Goal: Information Seeking & Learning: Learn about a topic

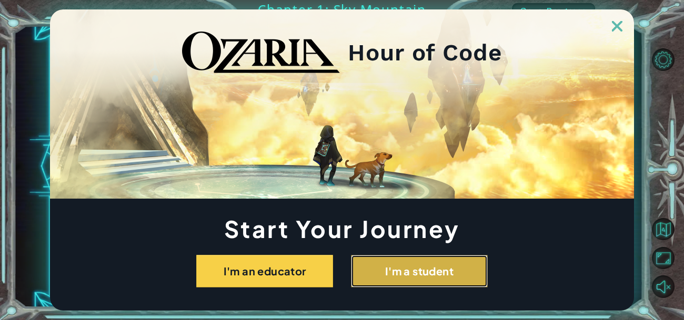
click at [469, 266] on button "I'm a student" at bounding box center [419, 271] width 137 height 33
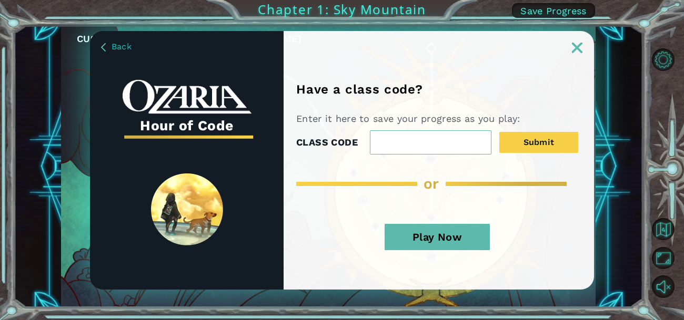
click at [469, 266] on div "Play Now" at bounding box center [437, 241] width 282 height 55
click at [459, 231] on button "Play Now" at bounding box center [436, 237] width 105 height 26
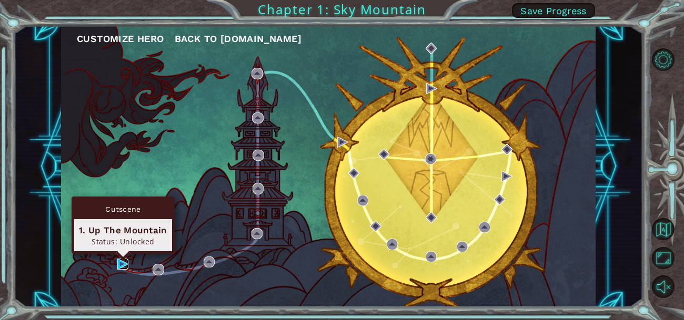
click at [123, 262] on img at bounding box center [122, 264] width 11 height 11
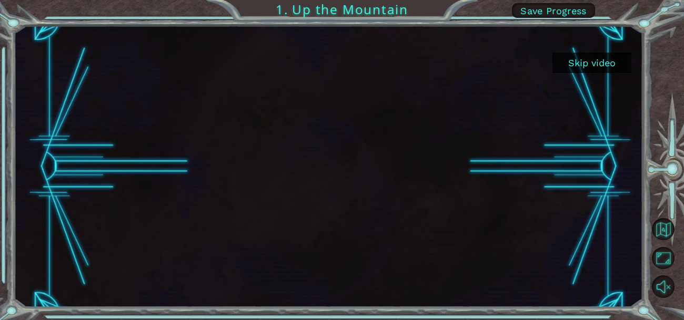
click at [604, 60] on button "Skip video" at bounding box center [591, 63] width 79 height 21
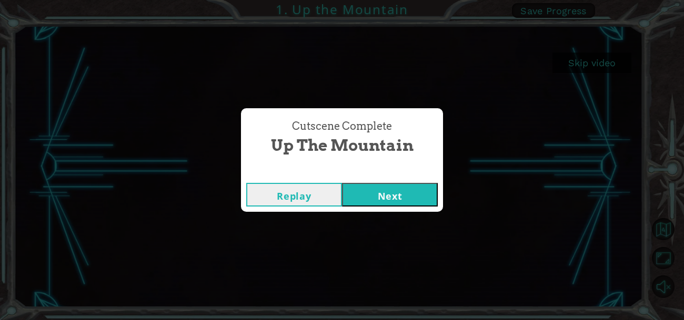
click at [411, 196] on button "Next" at bounding box center [390, 195] width 96 height 24
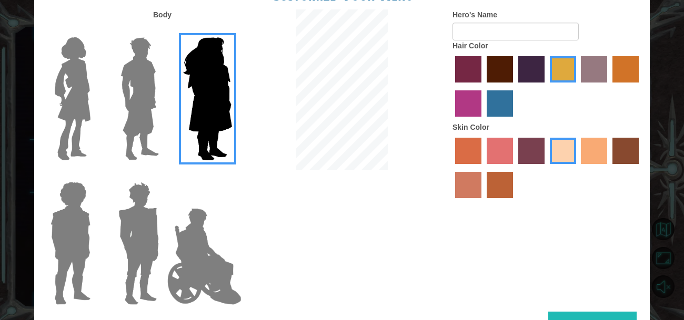
click at [149, 90] on img at bounding box center [139, 98] width 47 height 131
click at [163, 31] on input "Hero Lars" at bounding box center [163, 31] width 0 height 0
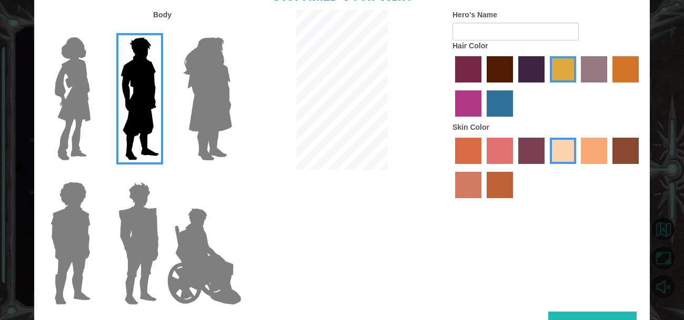
click at [125, 211] on img at bounding box center [138, 243] width 49 height 131
click at [163, 175] on input "Hero Garnet" at bounding box center [163, 175] width 0 height 0
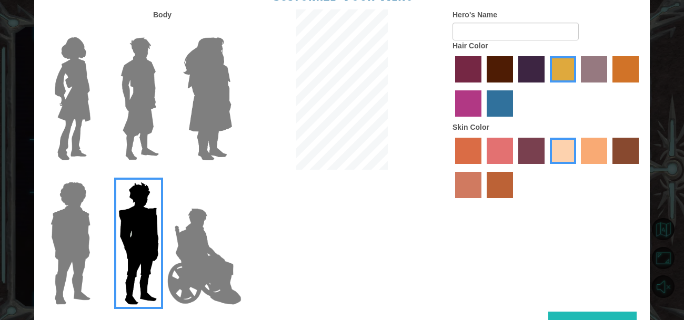
click at [500, 77] on label "maroon hair color" at bounding box center [499, 69] width 26 height 26
click at [483, 86] on input "maroon hair color" at bounding box center [483, 86] width 0 height 0
click at [480, 151] on label "sorbus skin color" at bounding box center [468, 151] width 26 height 26
click at [451, 168] on input "sorbus skin color" at bounding box center [451, 168] width 0 height 0
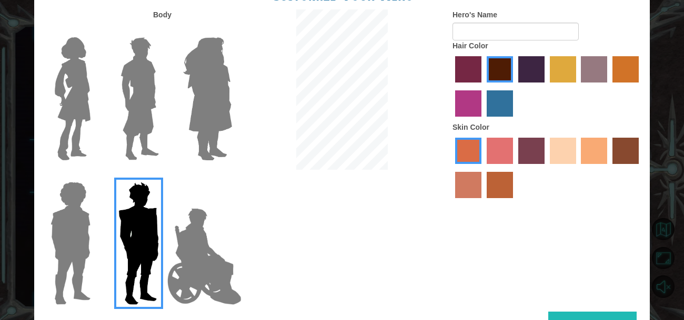
click at [508, 188] on label "smoke tree skin color" at bounding box center [499, 185] width 26 height 26
click at [483, 202] on input "smoke tree skin color" at bounding box center [483, 202] width 0 height 0
click at [462, 191] on label "burning sand skin color" at bounding box center [468, 185] width 26 height 26
click at [640, 168] on input "burning sand skin color" at bounding box center [640, 168] width 0 height 0
click at [621, 148] on label "karma skin color" at bounding box center [625, 151] width 26 height 26
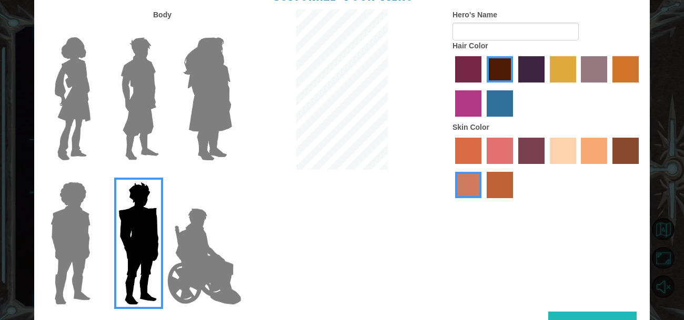
click at [608, 168] on input "karma skin color" at bounding box center [608, 168] width 0 height 0
click at [595, 152] on label "tacao skin color" at bounding box center [594, 151] width 26 height 26
click at [577, 168] on input "tacao skin color" at bounding box center [577, 168] width 0 height 0
click at [561, 148] on label "sandy beach skin color" at bounding box center [563, 151] width 26 height 26
click at [546, 168] on input "sandy beach skin color" at bounding box center [546, 168] width 0 height 0
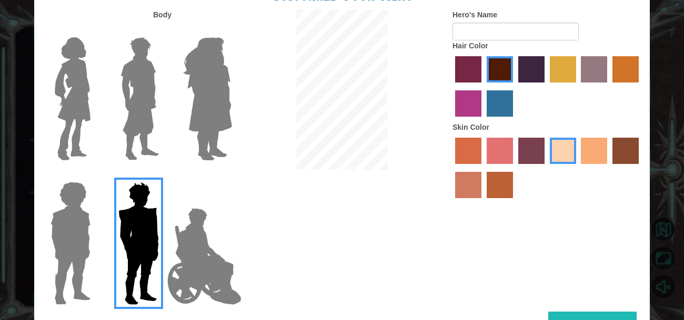
click at [541, 152] on label "tosca skin color" at bounding box center [531, 151] width 26 height 26
click at [514, 168] on input "tosca skin color" at bounding box center [514, 168] width 0 height 0
click at [496, 144] on label "froly skin color" at bounding box center [499, 151] width 26 height 26
click at [483, 168] on input "froly skin color" at bounding box center [483, 168] width 0 height 0
click at [460, 155] on label "sorbus skin color" at bounding box center [468, 151] width 26 height 26
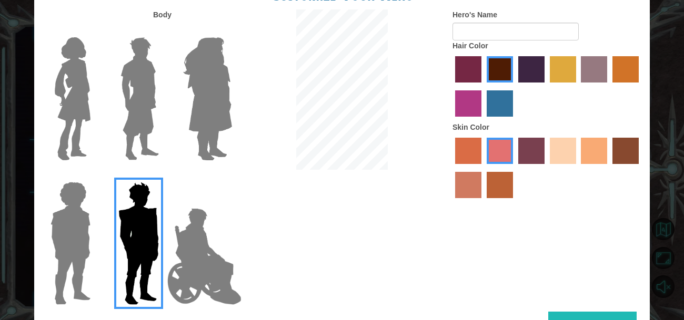
click at [451, 168] on input "sorbus skin color" at bounding box center [451, 168] width 0 height 0
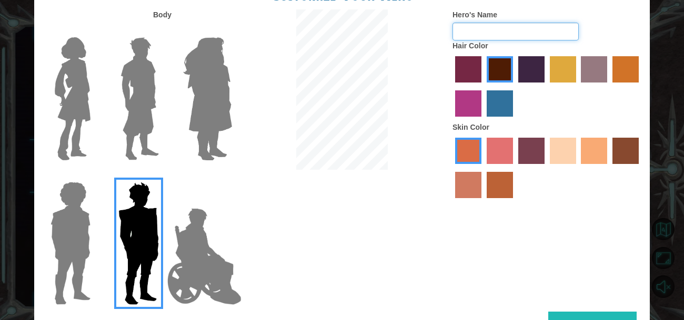
click at [503, 31] on input "Hero's Name" at bounding box center [515, 32] width 126 height 18
type input "Duster"
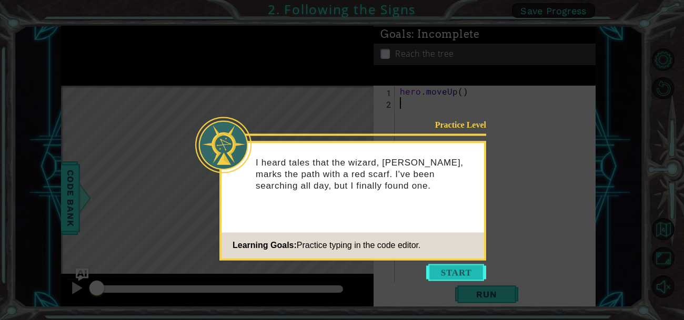
click at [443, 270] on button "Start" at bounding box center [456, 272] width 60 height 17
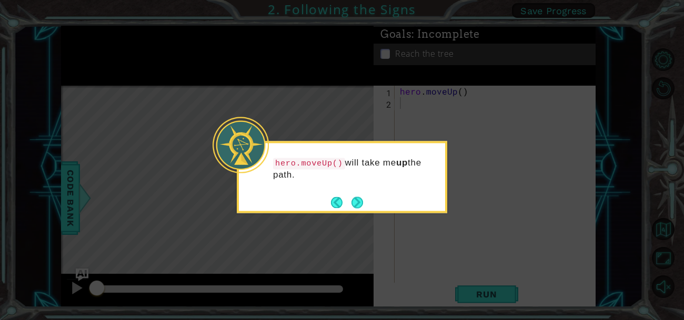
click at [419, 173] on p "hero.moveUp() will take me up the path." at bounding box center [355, 169] width 165 height 24
click at [355, 202] on button "Next" at bounding box center [357, 203] width 12 height 12
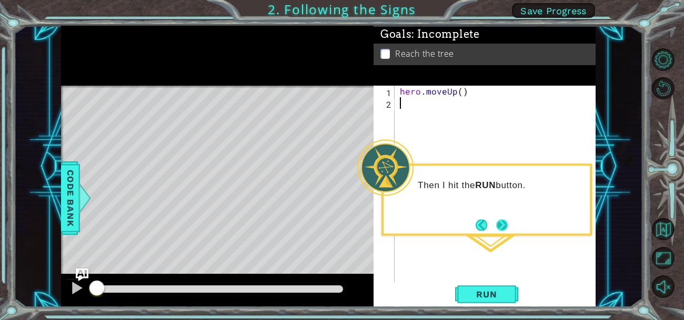
click at [502, 223] on button "Next" at bounding box center [502, 225] width 12 height 12
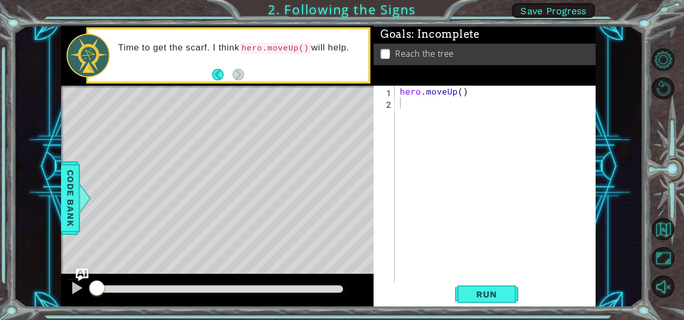
click at [273, 46] on code "hero.moveUp()" at bounding box center [275, 49] width 72 height 12
click at [471, 296] on span "Run" at bounding box center [486, 294] width 42 height 11
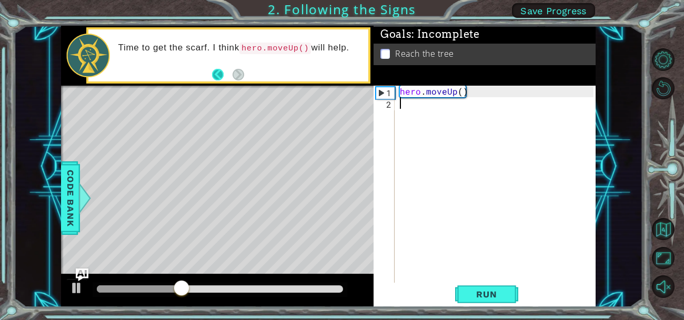
click at [213, 70] on button "Back" at bounding box center [222, 75] width 21 height 12
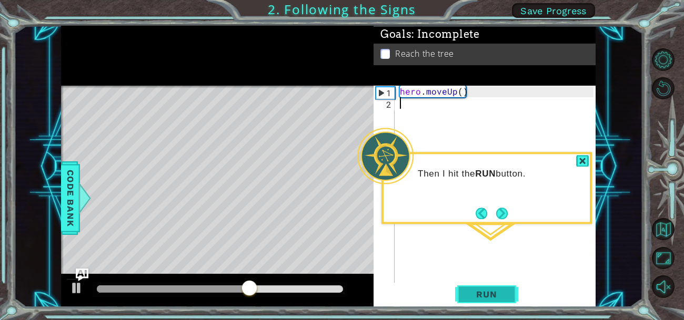
click at [496, 296] on span "Run" at bounding box center [486, 294] width 42 height 11
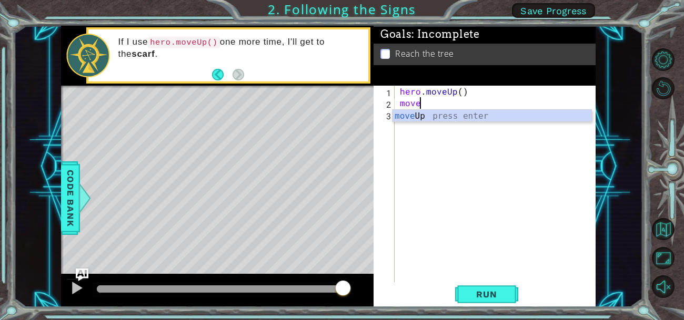
scroll to position [0, 1]
type textarea "m"
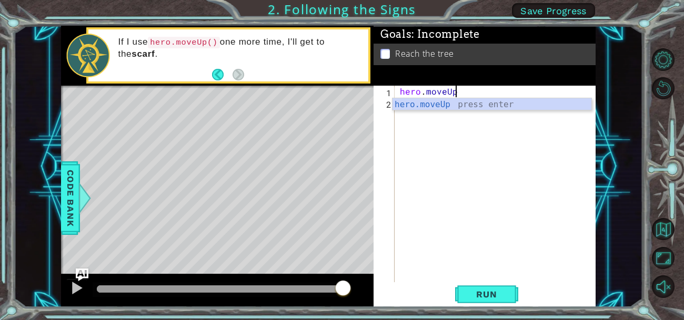
scroll to position [0, 2]
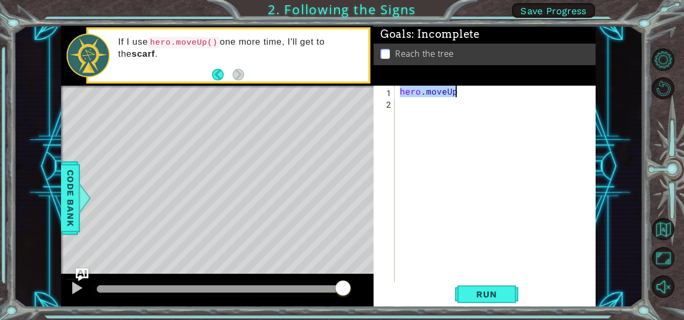
drag, startPoint x: 400, startPoint y: 92, endPoint x: 475, endPoint y: 92, distance: 75.2
click at [475, 92] on div "hero . moveUp" at bounding box center [498, 196] width 201 height 220
type textarea "C"
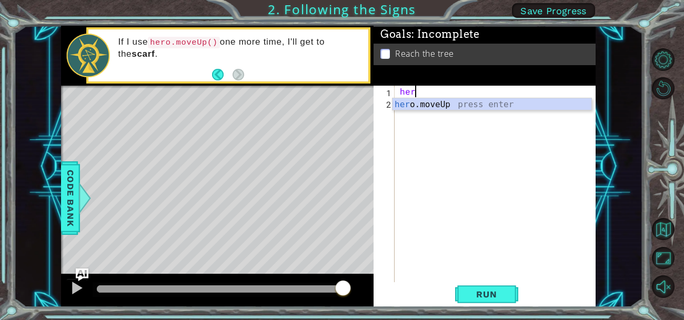
type textarea "hero"
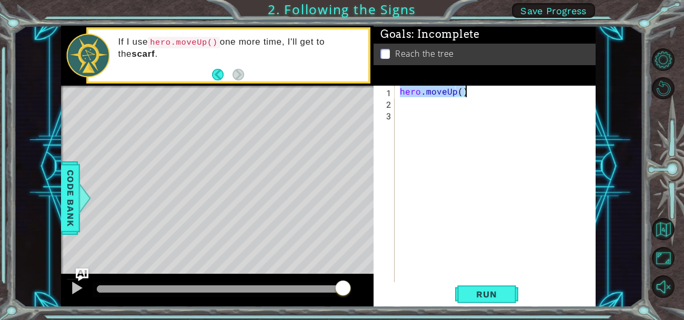
drag, startPoint x: 400, startPoint y: 88, endPoint x: 506, endPoint y: 89, distance: 106.2
click at [506, 89] on div "hero . moveUp ( )" at bounding box center [498, 196] width 201 height 220
type textarea "hero.moveUp()"
click at [399, 104] on div "hero . moveUp ( )" at bounding box center [498, 196] width 201 height 220
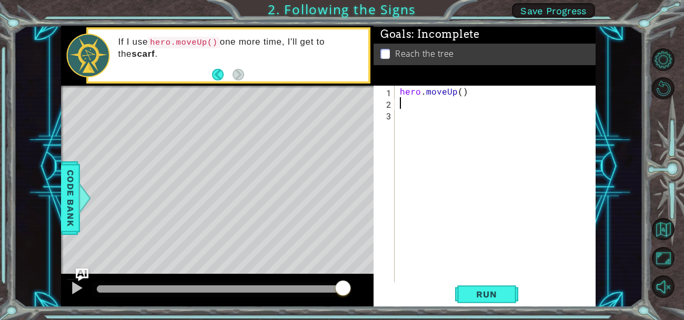
paste textarea "hero.moveUp()"
type textarea "hero.moveUp()"
click at [491, 297] on span "Run" at bounding box center [486, 294] width 42 height 11
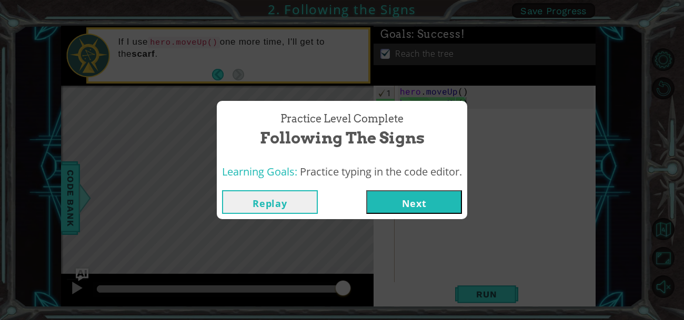
click at [432, 196] on button "Next" at bounding box center [414, 202] width 96 height 24
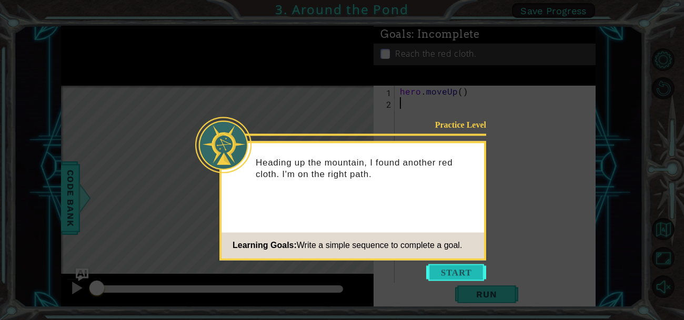
click at [472, 276] on button "Start" at bounding box center [456, 272] width 60 height 17
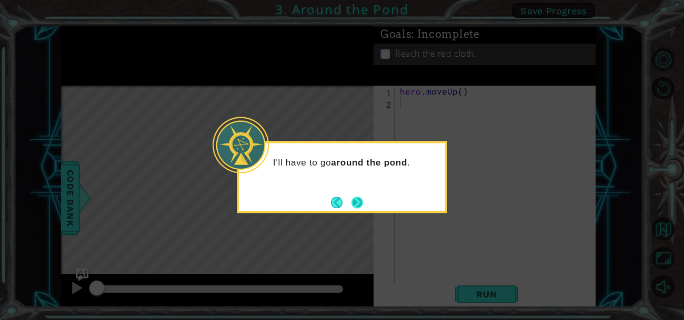
click at [357, 199] on button "Next" at bounding box center [357, 203] width 12 height 12
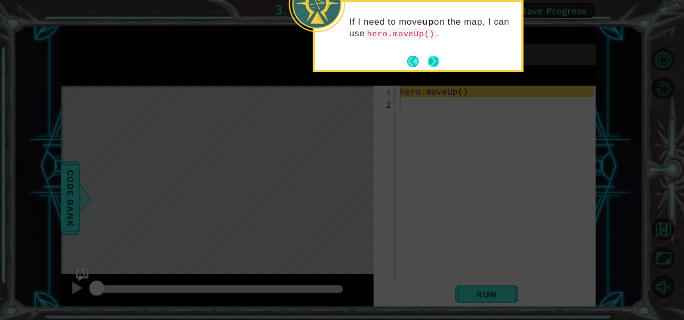
click at [431, 60] on button "Next" at bounding box center [434, 61] width 12 height 12
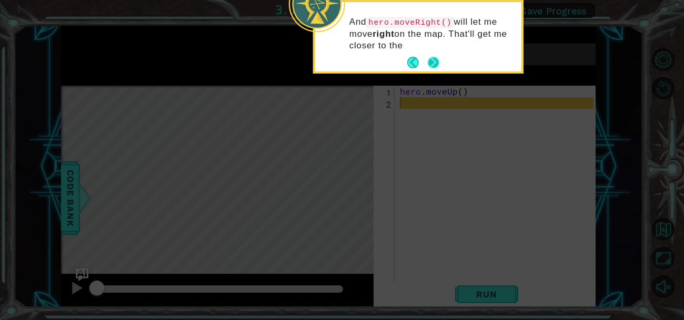
click at [432, 63] on button "Next" at bounding box center [434, 63] width 12 height 12
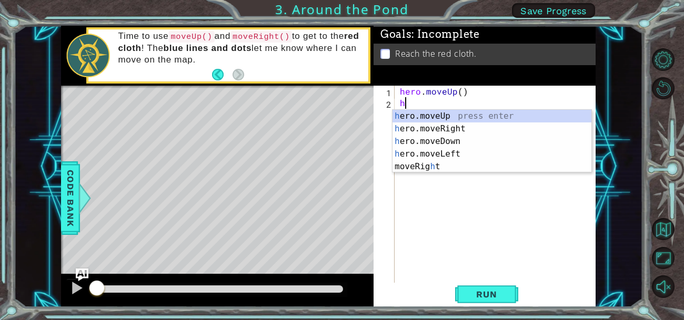
type textarea "hr"
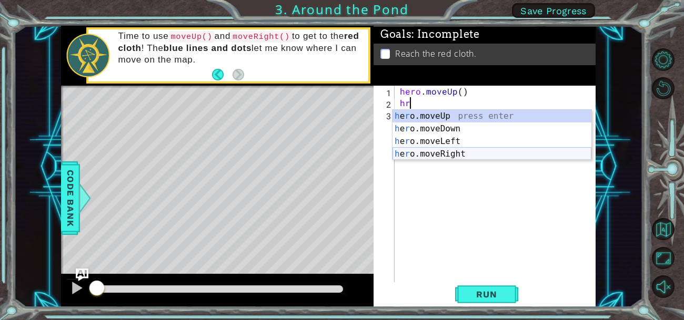
click at [451, 154] on div "h e r o.moveUp press enter h e r o.moveDown press enter h e r o.moveLeft press …" at bounding box center [491, 148] width 199 height 76
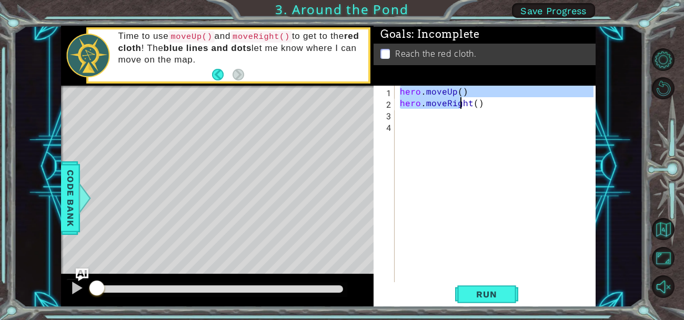
drag, startPoint x: 399, startPoint y: 93, endPoint x: 476, endPoint y: 100, distance: 77.7
click at [476, 100] on div "hero . moveUp ( ) hero . moveRight ( )" at bounding box center [498, 196] width 201 height 220
type textarea "hero.moveUp() hero.moveRight()"
click at [409, 118] on div "hero . moveUp ( ) hero . moveRight ( )" at bounding box center [498, 196] width 201 height 220
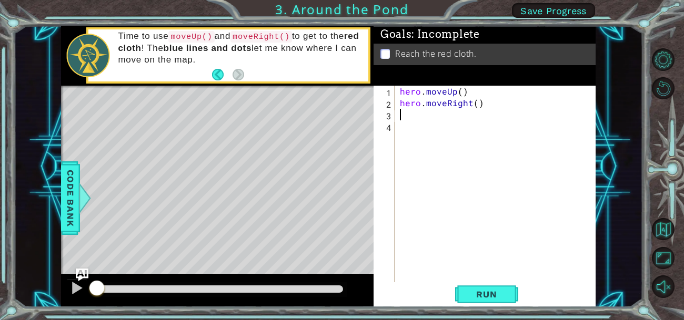
paste textarea "hero.moveRight("
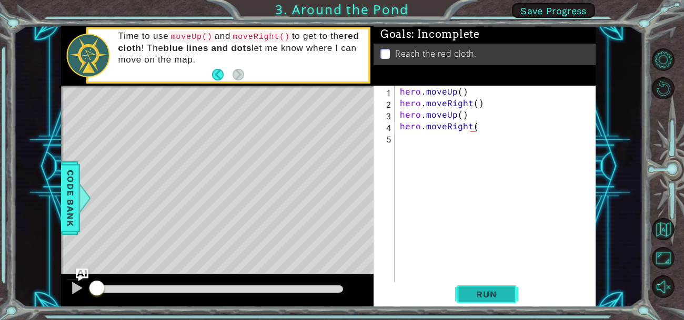
click at [469, 296] on span "Run" at bounding box center [486, 294] width 42 height 11
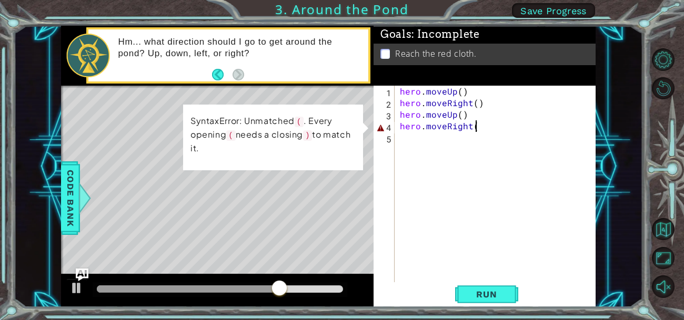
type textarea "hero.moveRight()"
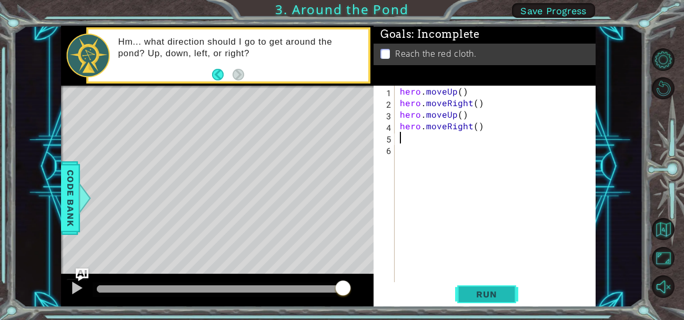
click at [468, 289] on span "Run" at bounding box center [486, 294] width 42 height 11
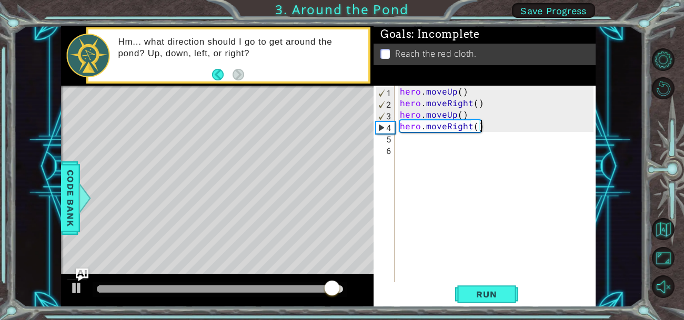
click at [483, 128] on div "hero . moveUp ( ) hero . moveRight ( ) hero . moveUp ( ) hero . moveRight ( )" at bounding box center [498, 196] width 201 height 220
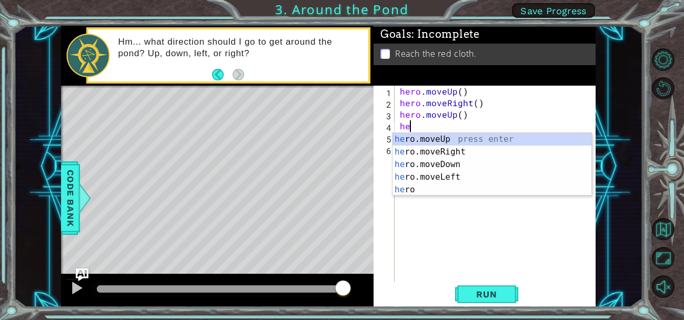
type textarea "h"
type textarea "hero"
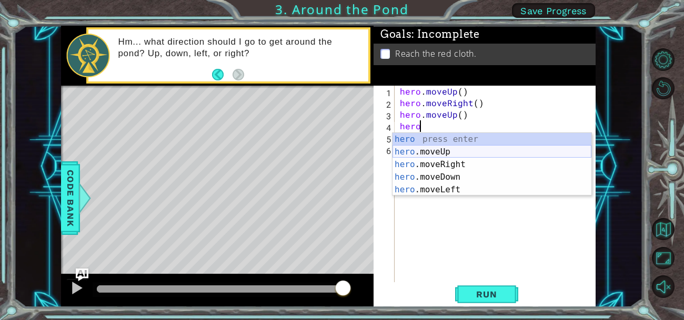
click at [471, 151] on div "hero press enter hero .moveUp press enter hero .moveRight press enter hero .mov…" at bounding box center [491, 177] width 199 height 88
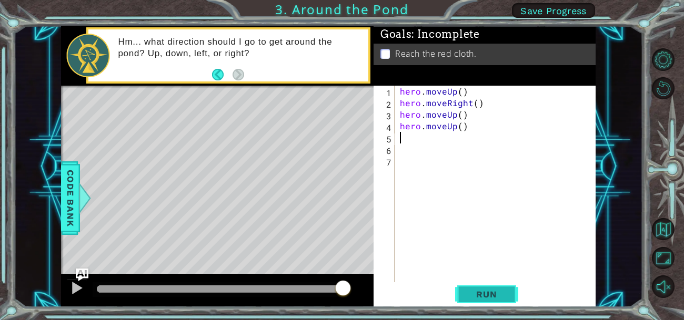
click at [475, 294] on span "Run" at bounding box center [486, 294] width 42 height 11
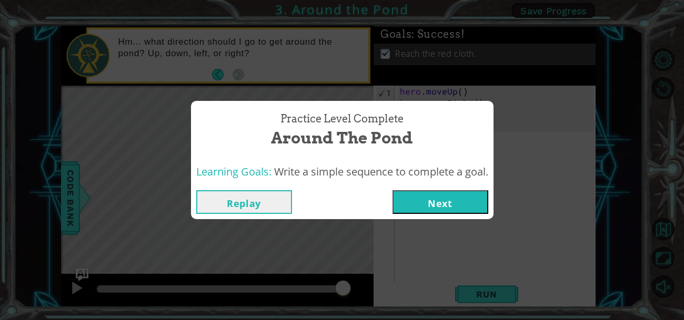
click at [450, 210] on button "Next" at bounding box center [440, 202] width 96 height 24
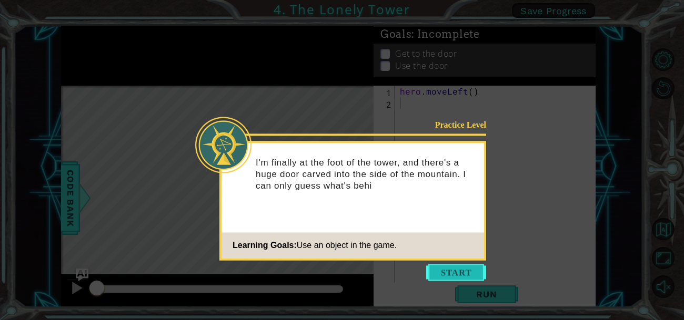
click at [454, 273] on button "Start" at bounding box center [456, 272] width 60 height 17
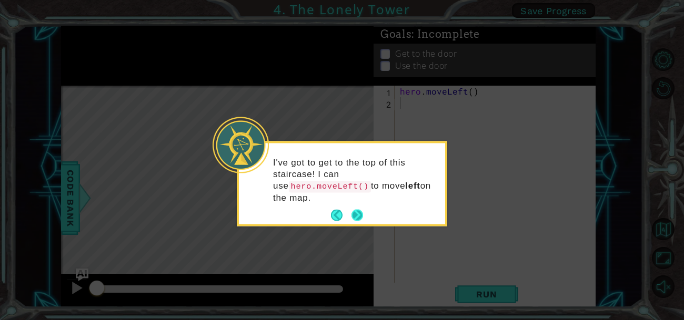
click at [352, 215] on button "Next" at bounding box center [357, 216] width 12 height 12
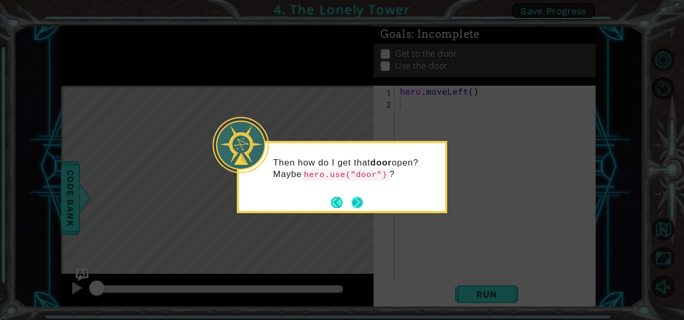
click at [358, 205] on button "Next" at bounding box center [357, 203] width 12 height 12
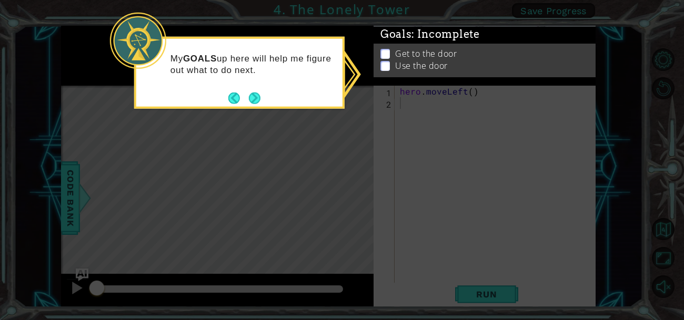
click at [387, 67] on p at bounding box center [384, 66] width 9 height 10
click at [388, 53] on p at bounding box center [384, 54] width 9 height 10
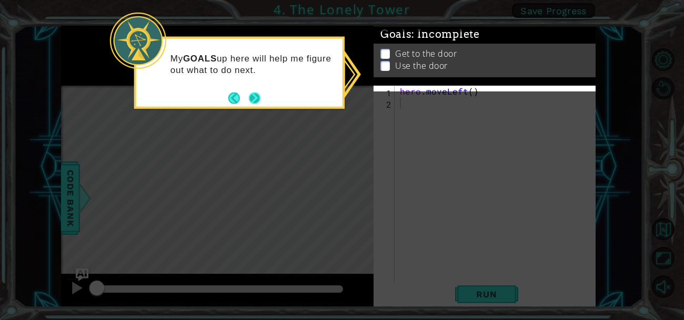
click at [257, 93] on button "Next" at bounding box center [255, 98] width 12 height 12
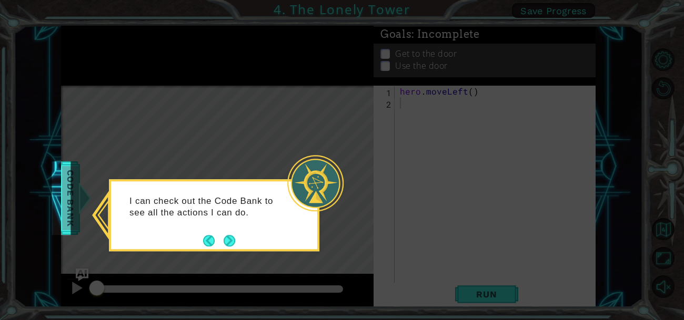
click at [66, 192] on span "Code Bank" at bounding box center [63, 198] width 17 height 64
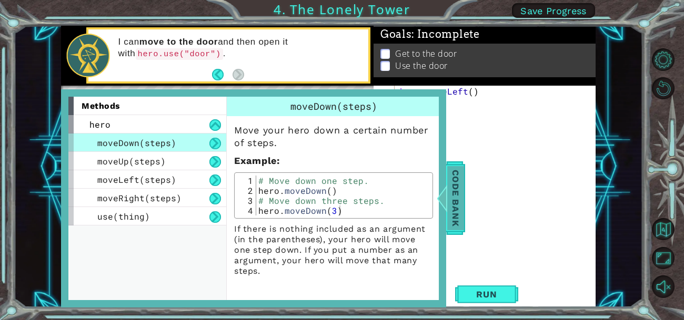
click at [456, 223] on span "Code Bank" at bounding box center [455, 198] width 17 height 64
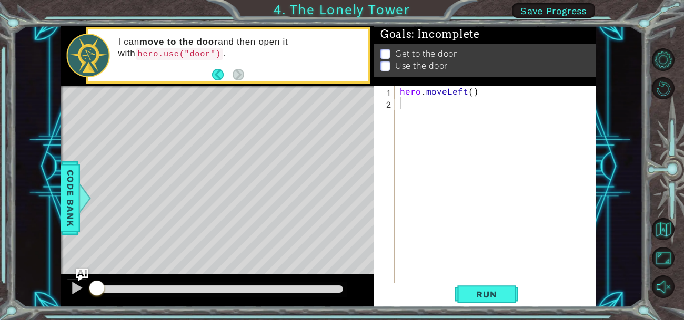
click at [481, 311] on div "1 ההההההההההההההההההההההההההההההההההההההההההההההההההההההההההההההההההההההההההההה…" at bounding box center [342, 160] width 684 height 320
click at [481, 293] on span "Run" at bounding box center [486, 294] width 42 height 11
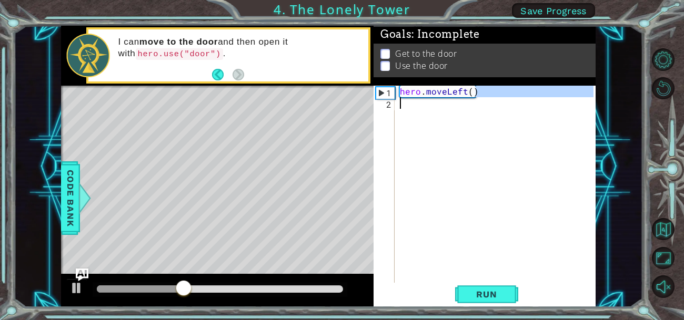
drag, startPoint x: 474, startPoint y: 93, endPoint x: 401, endPoint y: 99, distance: 73.4
click at [401, 99] on div "hero . moveLeft ( )" at bounding box center [498, 201] width 201 height 231
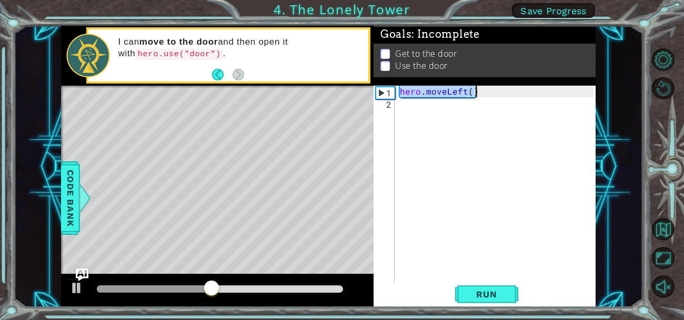
drag, startPoint x: 397, startPoint y: 91, endPoint x: 512, endPoint y: 93, distance: 114.7
click at [512, 93] on div "hero . moveLeft ( )" at bounding box center [498, 201] width 201 height 231
type textarea "hero.moveLeft()"
click at [445, 107] on div "hero . moveLeft ( )" at bounding box center [498, 201] width 201 height 231
paste textarea "hero.moveLeft()"
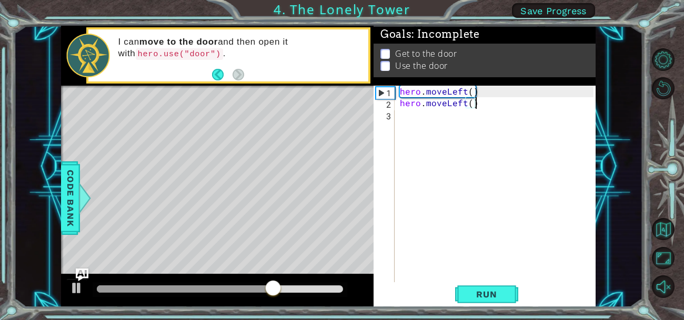
click at [475, 90] on div "hero . moveLeft ( ) hero . moveLeft ( )" at bounding box center [498, 196] width 201 height 220
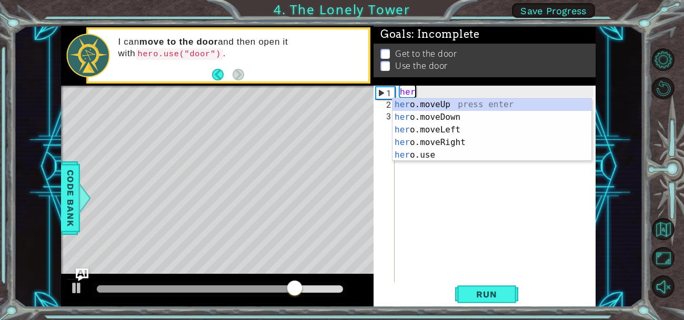
type textarea "h"
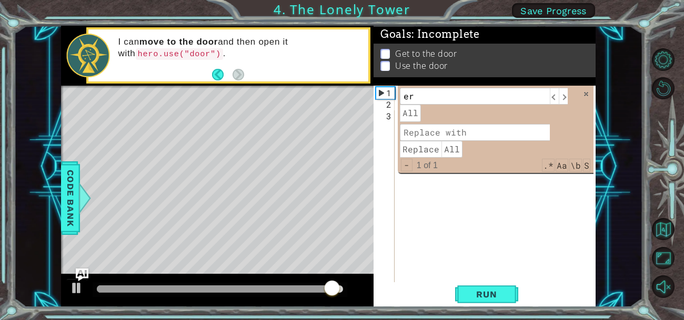
type input "e"
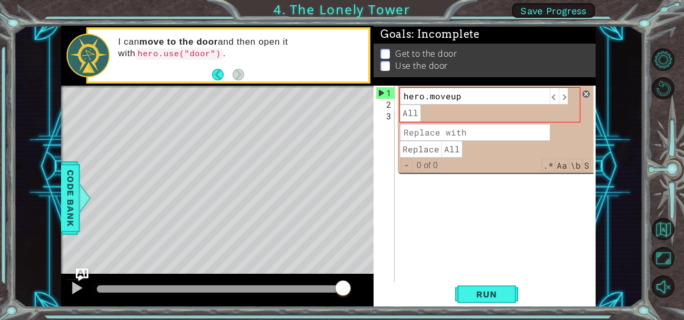
type input "hero.moveup"
click at [586, 94] on span at bounding box center [585, 93] width 7 height 7
type textarea "hero.moveLeft()"
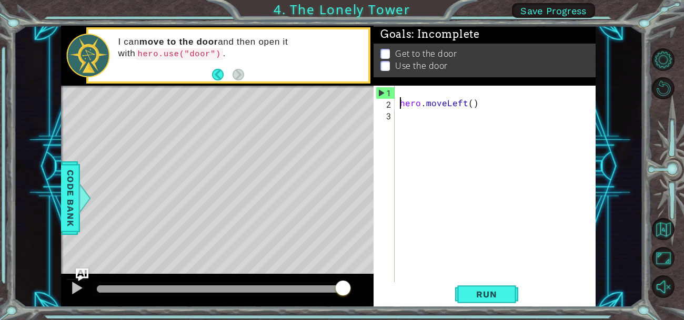
click at [480, 109] on div "hero . moveLeft ( )" at bounding box center [498, 196] width 201 height 220
click at [433, 94] on div "hero . moveLeft ( )" at bounding box center [498, 196] width 201 height 220
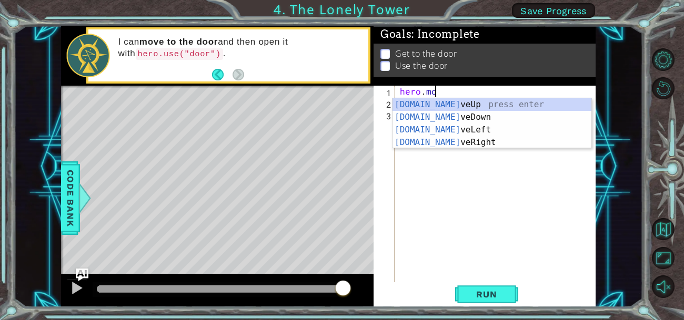
scroll to position [0, 2]
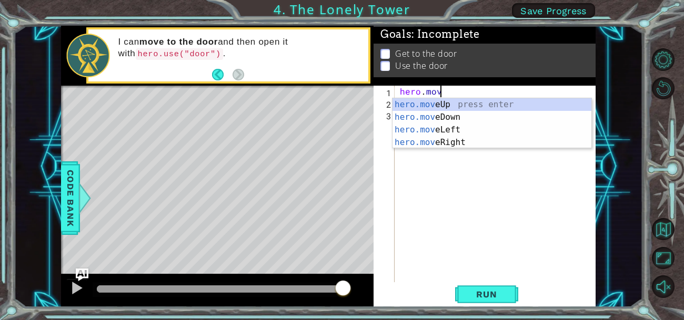
type textarea "hero.move"
click at [439, 102] on div "hero.move Up press enter hero.move Down press enter hero.move Left press enter …" at bounding box center [491, 136] width 199 height 76
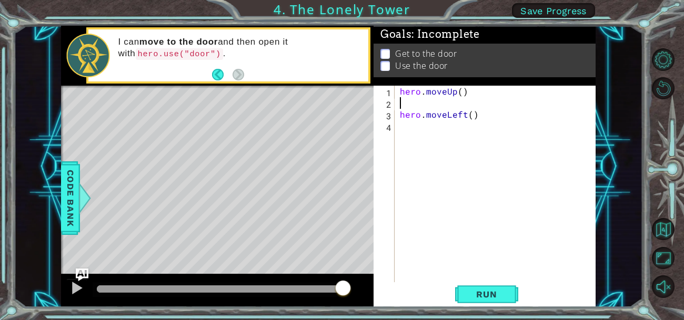
scroll to position [0, 0]
drag, startPoint x: 398, startPoint y: 117, endPoint x: 537, endPoint y: 112, distance: 138.9
click at [537, 112] on div "hero . moveUp ( ) hero . moveLeft ( )" at bounding box center [498, 196] width 201 height 220
click at [481, 296] on span "Run" at bounding box center [486, 294] width 42 height 11
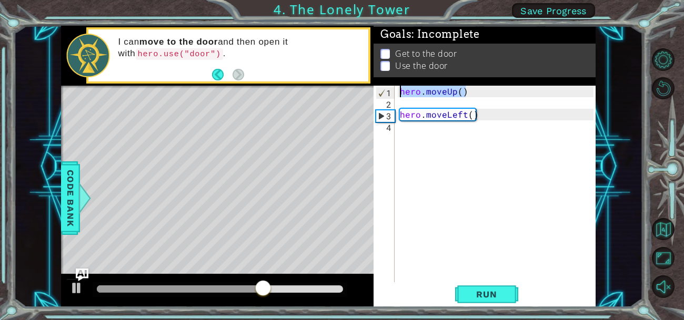
drag, startPoint x: 469, startPoint y: 94, endPoint x: 399, endPoint y: 95, distance: 69.4
click at [399, 95] on div "hero . moveUp ( ) hero . moveLeft ( )" at bounding box center [498, 196] width 201 height 220
type textarea "hero.moveUp()"
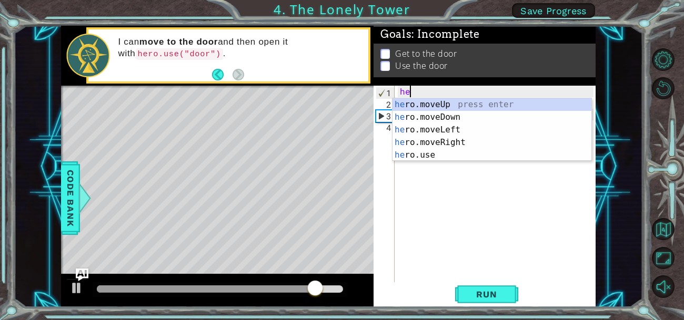
type textarea "her"
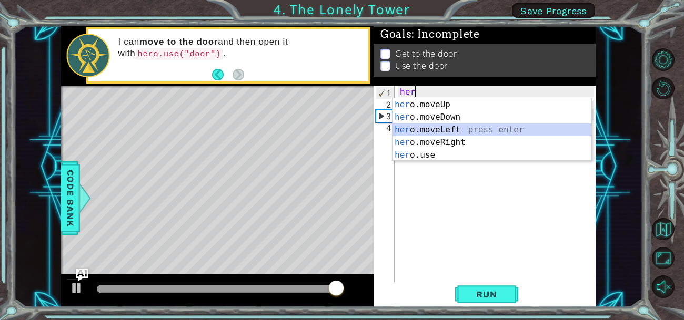
click at [416, 128] on div "her o.moveUp press enter her o.moveDown press enter her o.moveLeft press enter …" at bounding box center [491, 142] width 199 height 88
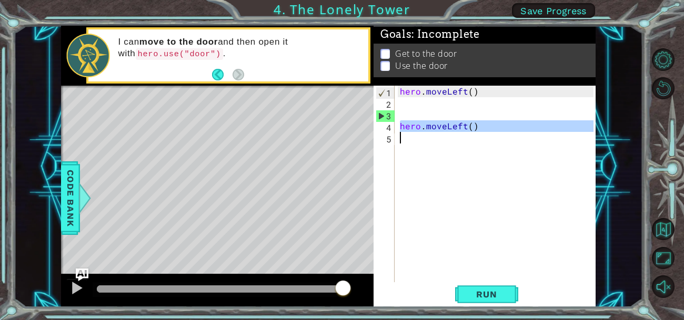
drag, startPoint x: 397, startPoint y: 125, endPoint x: 529, endPoint y: 138, distance: 132.6
click at [529, 138] on div "hero . moveLeft ( ) hero . moveLeft ( )" at bounding box center [498, 196] width 201 height 220
type textarea "hero.moveLeft()"
click at [416, 103] on div "hero . moveLeft ( ) hero . moveLeft ( )" at bounding box center [498, 196] width 201 height 220
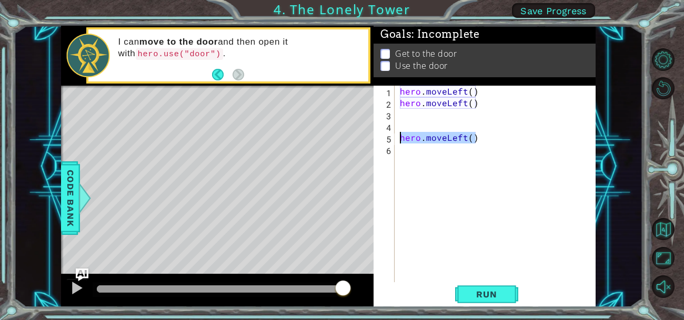
drag, startPoint x: 483, startPoint y: 136, endPoint x: 402, endPoint y: 140, distance: 81.6
click at [402, 140] on div "hero . moveLeft ( ) hero . moveLeft ( ) hero . moveLeft ( )" at bounding box center [498, 196] width 201 height 220
type textarea "hero.moveLeft()"
click at [412, 115] on div "hero . moveLeft ( ) hero . moveLeft ( ) hero . moveLeft ( )" at bounding box center [498, 196] width 201 height 220
paste textarea "hero.moveLeft()"
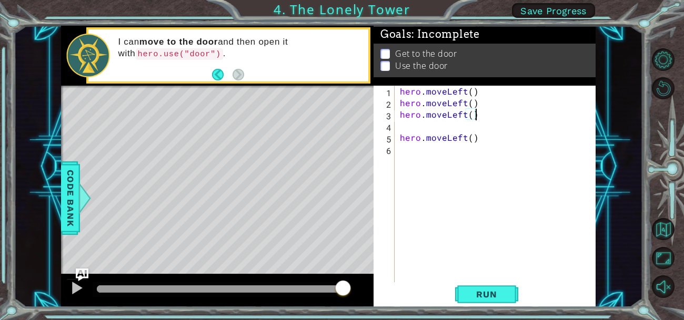
click at [474, 139] on div "hero . moveLeft ( ) hero . moveLeft ( ) hero . moveLeft ( ) hero . moveLeft ( )" at bounding box center [498, 196] width 201 height 220
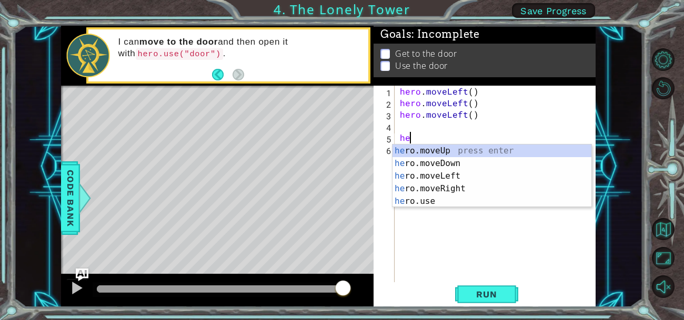
type textarea "h"
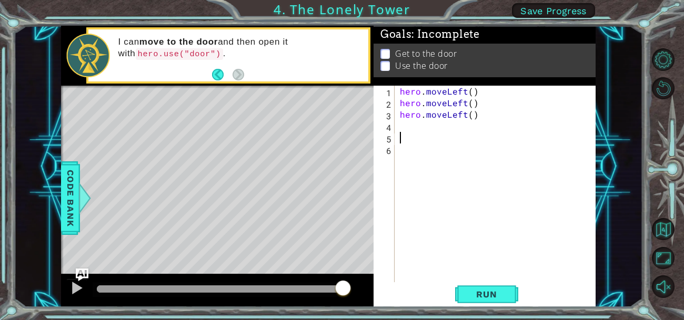
click at [402, 128] on div "hero . moveLeft ( ) hero . moveLeft ( ) hero . moveLeft ( )" at bounding box center [498, 196] width 201 height 220
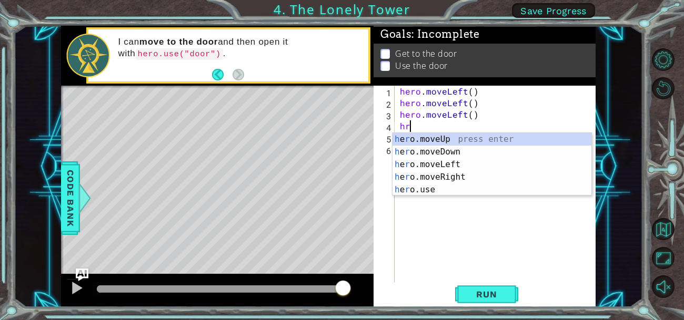
click at [470, 109] on div "hero . moveLeft ( ) hero . moveLeft ( ) hero . moveLeft ( ) hr" at bounding box center [498, 196] width 201 height 220
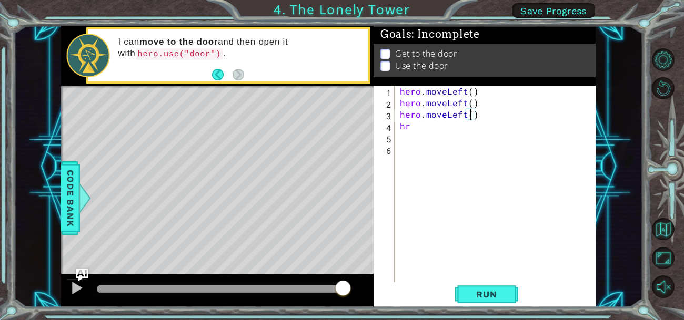
click at [438, 123] on div "hero . moveLeft ( ) hero . moveLeft ( ) hero . moveLeft ( ) hr" at bounding box center [498, 196] width 201 height 220
type textarea "h"
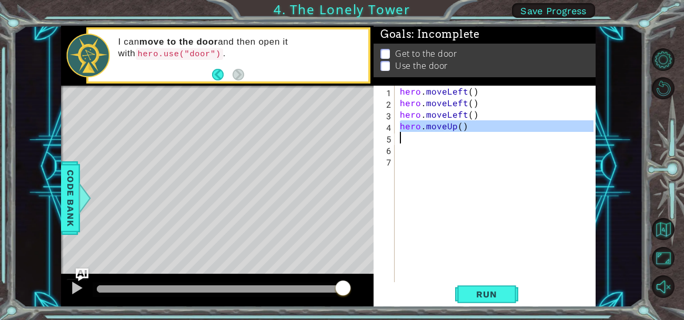
drag, startPoint x: 399, startPoint y: 126, endPoint x: 521, endPoint y: 138, distance: 123.1
click at [521, 138] on div "hero . moveLeft ( ) hero . moveLeft ( ) hero . moveLeft ( ) hero . moveUp ( )" at bounding box center [498, 196] width 201 height 220
type textarea "hero.moveUp()"
paste textarea "Code Area"
drag, startPoint x: 398, startPoint y: 127, endPoint x: 517, endPoint y: 136, distance: 120.2
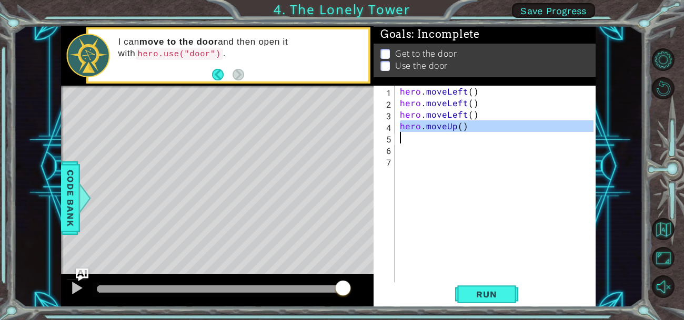
click at [517, 136] on div "hero . moveLeft ( ) hero . moveLeft ( ) hero . moveLeft ( ) hero . moveUp ( )" at bounding box center [498, 196] width 201 height 220
type textarea "hero.moveUp()"
paste textarea "Code Area"
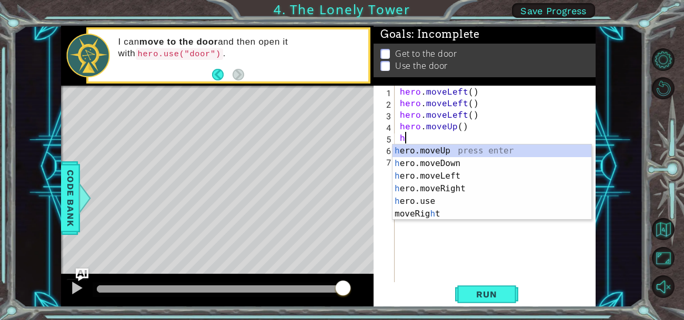
type textarea "he"
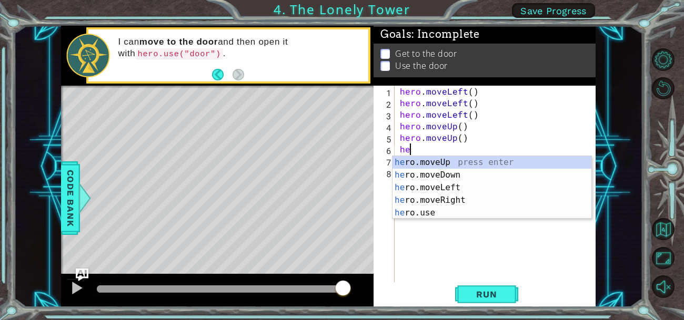
type textarea "her"
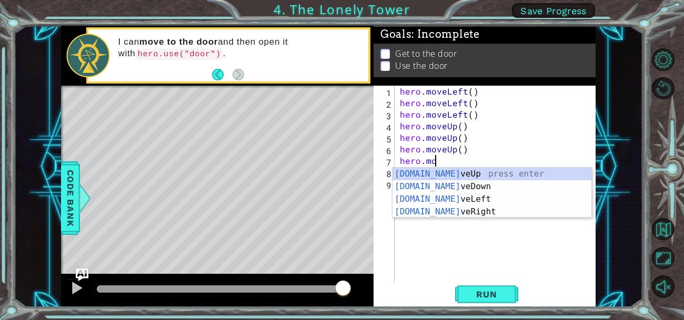
scroll to position [0, 2]
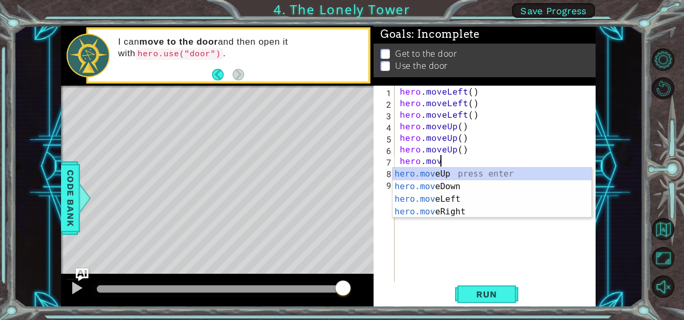
type textarea "hero.move"
click at [462, 210] on div "hero.move Up press enter hero.move Down press enter hero.move Left press enter …" at bounding box center [491, 206] width 199 height 76
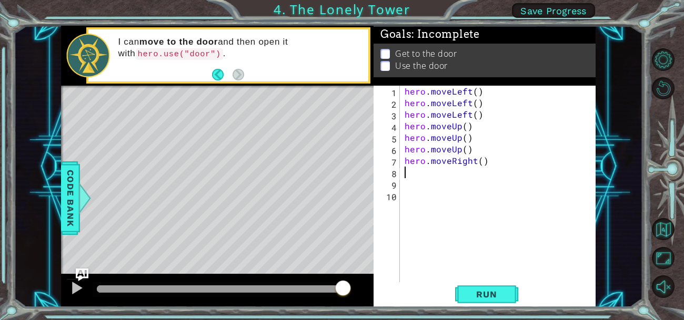
scroll to position [0, 0]
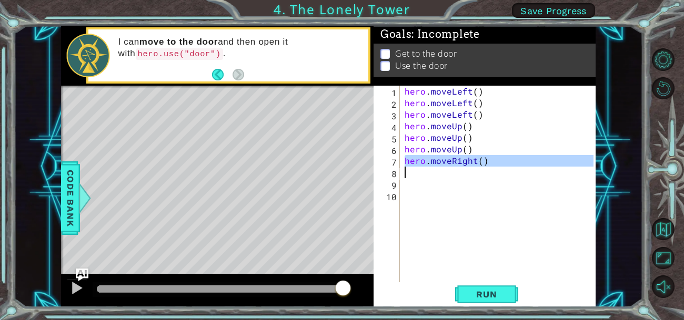
drag, startPoint x: 403, startPoint y: 160, endPoint x: 525, endPoint y: 169, distance: 121.8
click at [525, 169] on div "hero . moveLeft ( ) hero . moveLeft ( ) hero . moveLeft ( ) hero . moveUp ( ) h…" at bounding box center [500, 196] width 196 height 220
type textarea "hero.moveRight()"
paste textarea "Code Area"
drag, startPoint x: 403, startPoint y: 160, endPoint x: 551, endPoint y: 170, distance: 148.1
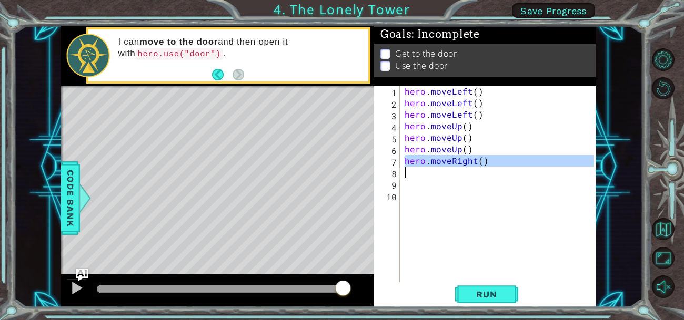
click at [551, 170] on div "hero . moveLeft ( ) hero . moveLeft ( ) hero . moveLeft ( ) hero . moveUp ( ) h…" at bounding box center [500, 196] width 196 height 220
type textarea "hero.moveRight()"
click at [550, 167] on div "hero . moveLeft ( ) hero . moveLeft ( ) hero . moveLeft ( ) hero . moveUp ( ) h…" at bounding box center [497, 184] width 191 height 197
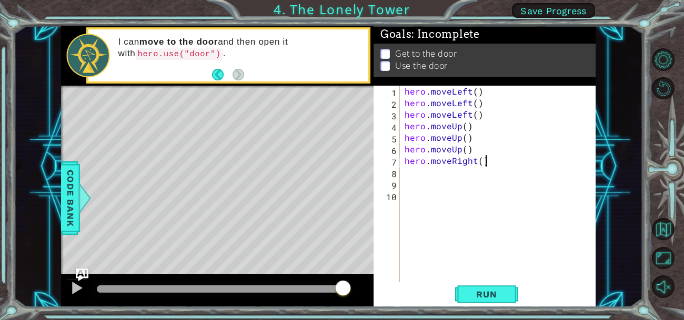
click at [537, 162] on div "hero . moveLeft ( ) hero . moveLeft ( ) hero . moveLeft ( ) hero . moveUp ( ) h…" at bounding box center [500, 196] width 196 height 220
type textarea "hero.moveRight()"
drag, startPoint x: 406, startPoint y: 160, endPoint x: 574, endPoint y: 161, distance: 167.8
click at [574, 161] on div "hero . moveLeft ( ) hero . moveLeft ( ) hero . moveLeft ( ) hero . moveUp ( ) h…" at bounding box center [500, 196] width 196 height 220
paste textarea "Code Area"
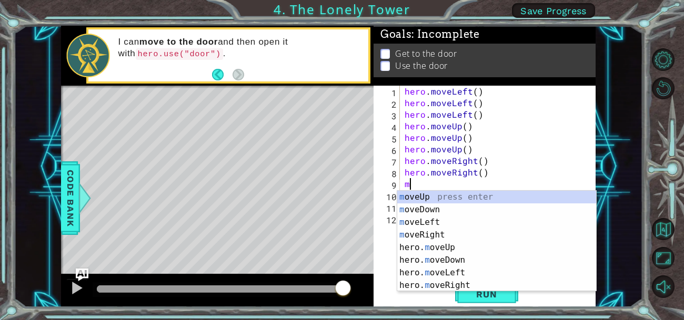
type textarea "mo"
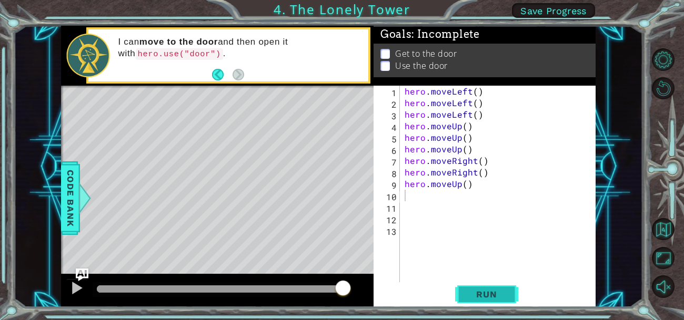
click at [483, 298] on span "Run" at bounding box center [486, 294] width 42 height 11
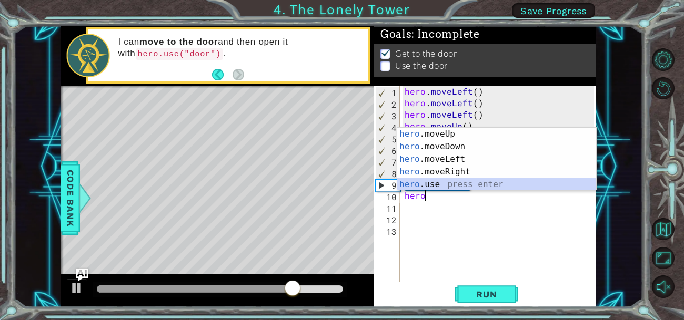
click at [451, 187] on div "hero .moveUp press enter hero .moveDown press enter hero .moveLeft press enter …" at bounding box center [496, 172] width 199 height 88
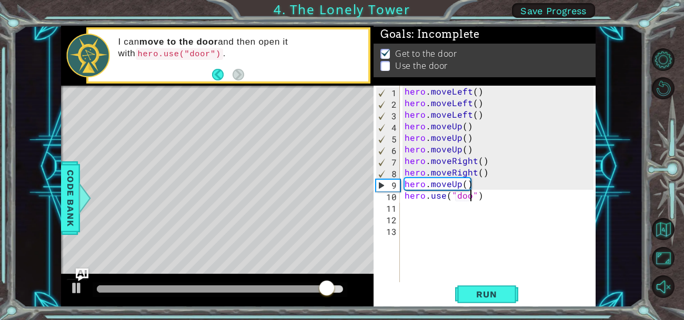
scroll to position [0, 4]
type textarea "hero.use("door")"
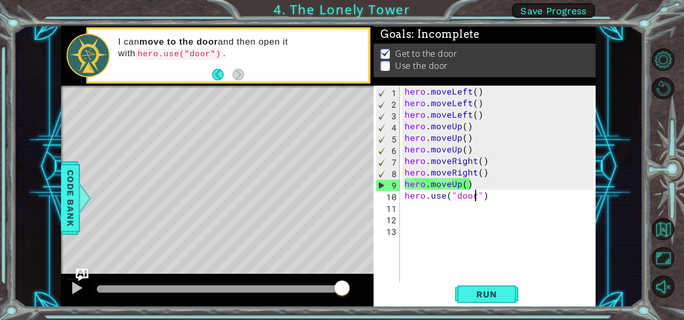
scroll to position [0, 0]
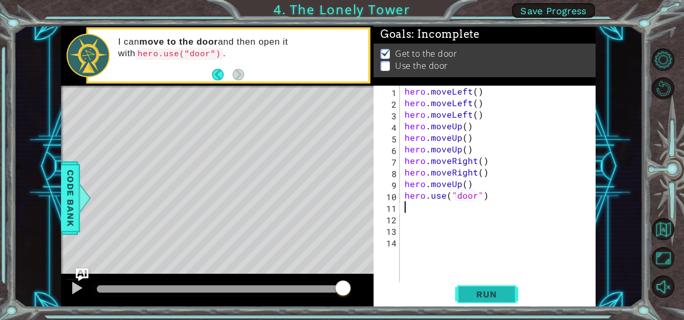
click at [488, 299] on span "Run" at bounding box center [486, 294] width 42 height 11
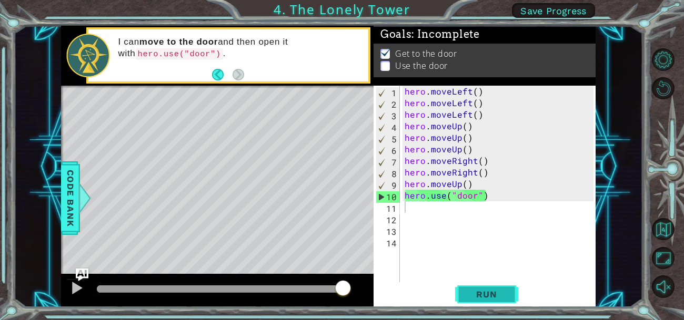
click at [488, 299] on span "Run" at bounding box center [486, 294] width 42 height 11
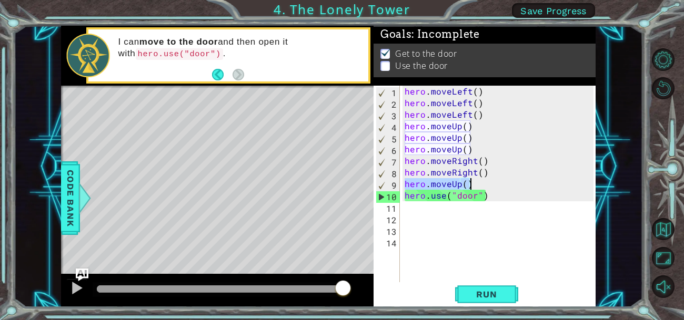
drag, startPoint x: 404, startPoint y: 183, endPoint x: 490, endPoint y: 181, distance: 85.7
click at [490, 181] on div "hero . moveLeft ( ) hero . moveLeft ( ) hero . moveLeft ( ) hero . moveUp ( ) h…" at bounding box center [500, 196] width 196 height 220
type textarea "hero.moveUp()"
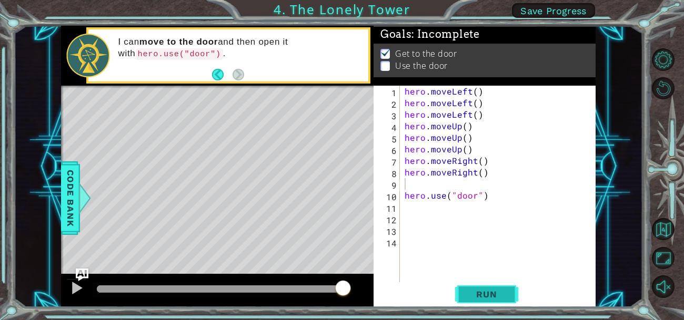
click at [491, 293] on span "Run" at bounding box center [486, 294] width 42 height 11
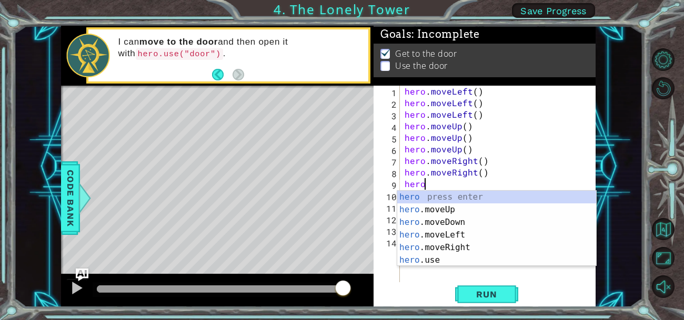
type textarea "hero."
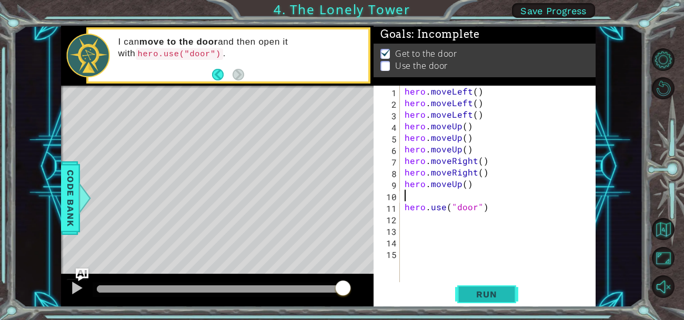
click at [486, 298] on span "Run" at bounding box center [486, 294] width 42 height 11
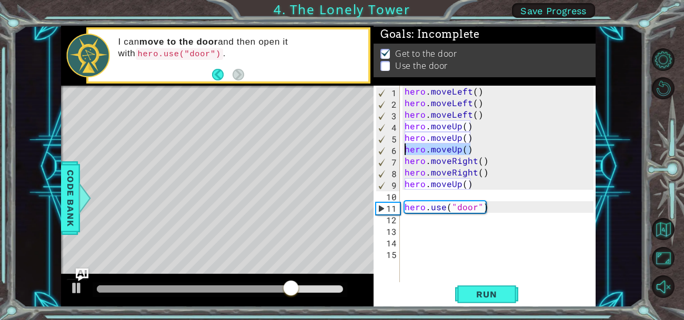
drag, startPoint x: 473, startPoint y: 149, endPoint x: 402, endPoint y: 150, distance: 70.5
click at [402, 150] on div "hero . moveLeft ( ) hero . moveLeft ( ) hero . moveLeft ( ) hero . moveUp ( ) h…" at bounding box center [500, 196] width 196 height 220
type textarea "hero.moveUp()"
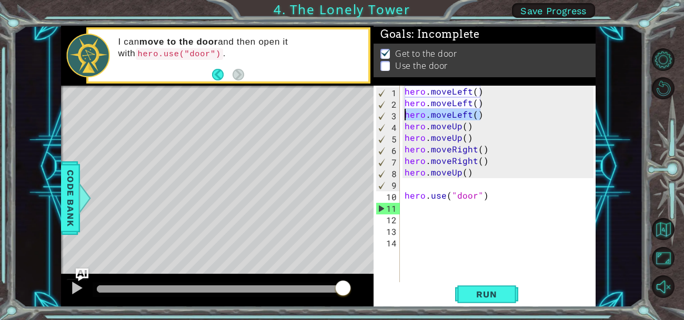
drag, startPoint x: 487, startPoint y: 111, endPoint x: 377, endPoint y: 115, distance: 110.0
click at [377, 115] on div "hero.moveUp() 1 2 3 4 5 6 7 8 9 10 11 12 13 14 hero . moveLeft ( ) hero . moveL…" at bounding box center [483, 184] width 220 height 197
type textarea "hero.moveLeft()"
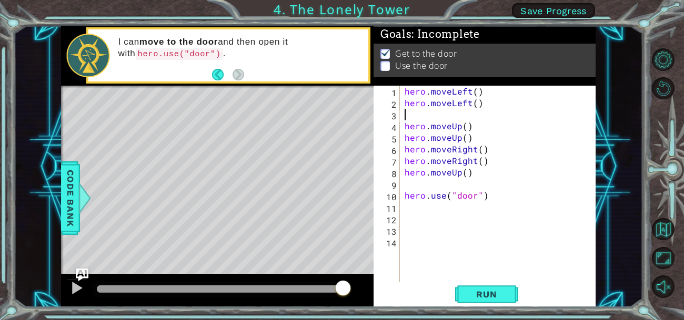
type textarea "hero.moveLeft()"
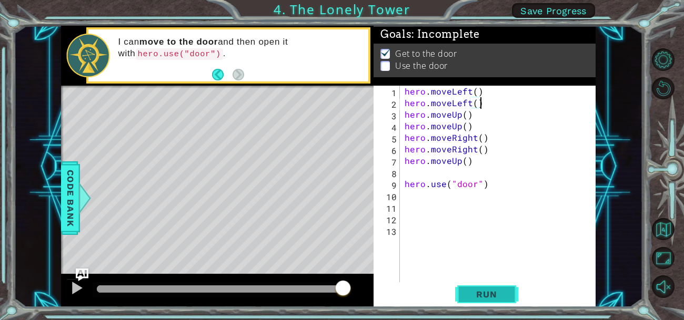
click at [499, 287] on button "Run" at bounding box center [486, 294] width 63 height 22
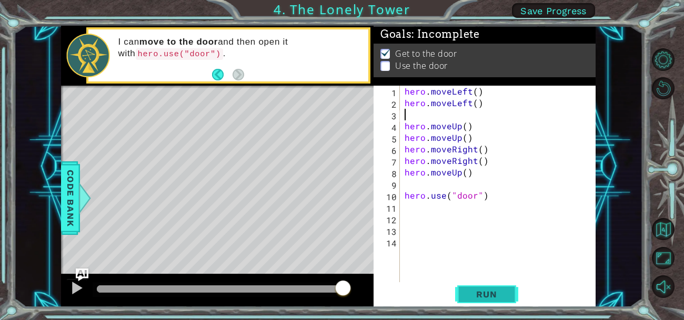
click at [498, 290] on span "Run" at bounding box center [486, 294] width 42 height 11
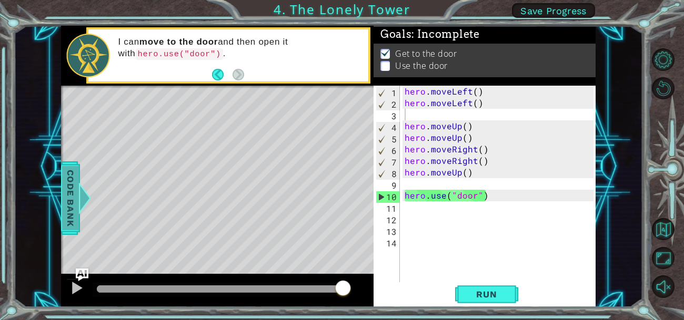
click at [70, 206] on span "Code Bank" at bounding box center [70, 198] width 17 height 64
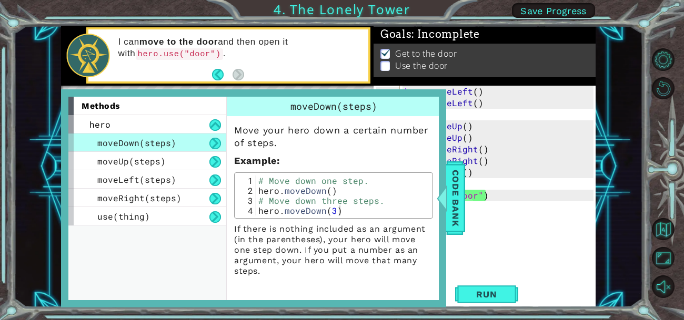
click at [551, 82] on div "Goals : Incomplete Get to the door Use the door" at bounding box center [484, 65] width 222 height 60
click at [457, 222] on span "Code Bank" at bounding box center [454, 198] width 17 height 64
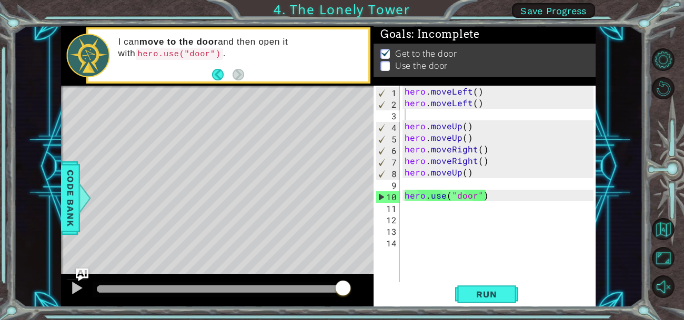
type textarea "hero.moveUp()"
drag, startPoint x: 472, startPoint y: 175, endPoint x: 402, endPoint y: 176, distance: 69.9
click at [402, 176] on div "hero . moveLeft ( ) hero . moveLeft ( ) hero . moveUp ( ) hero . moveUp ( ) her…" at bounding box center [500, 196] width 196 height 220
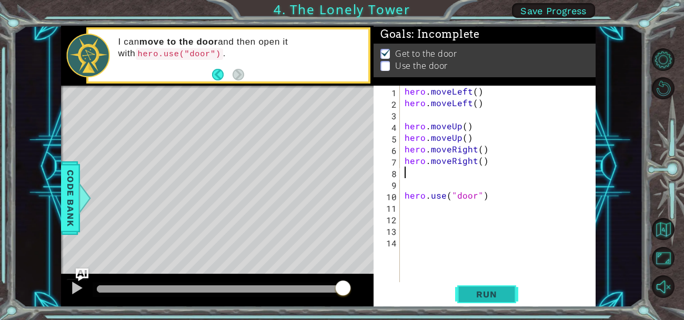
click at [470, 294] on span "Run" at bounding box center [486, 294] width 42 height 11
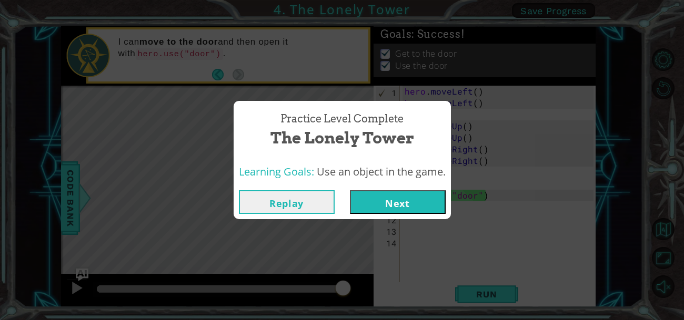
click at [395, 207] on button "Next" at bounding box center [398, 202] width 96 height 24
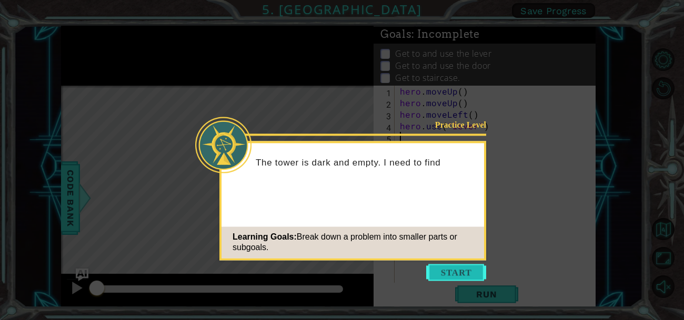
click at [455, 276] on button "Start" at bounding box center [456, 272] width 60 height 17
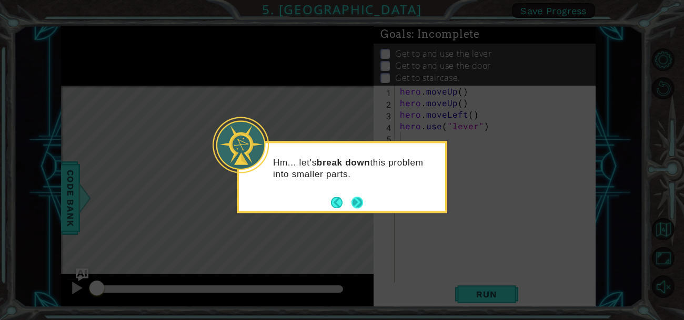
click at [361, 204] on button "Next" at bounding box center [357, 203] width 12 height 12
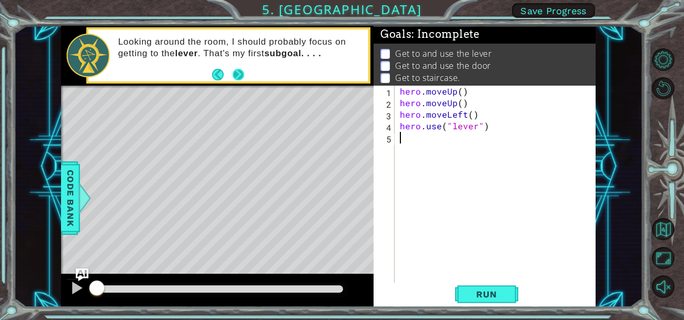
click at [235, 71] on button "Next" at bounding box center [238, 75] width 12 height 12
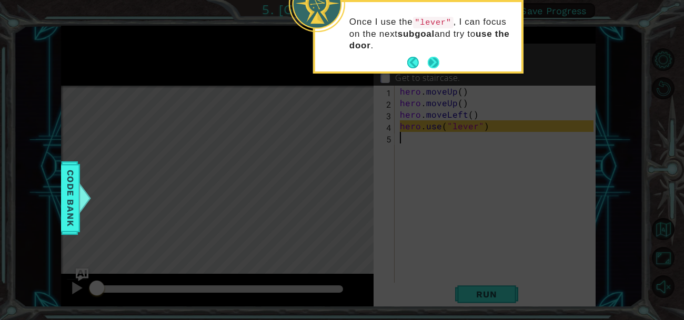
click at [433, 62] on button "Next" at bounding box center [434, 63] width 12 height 12
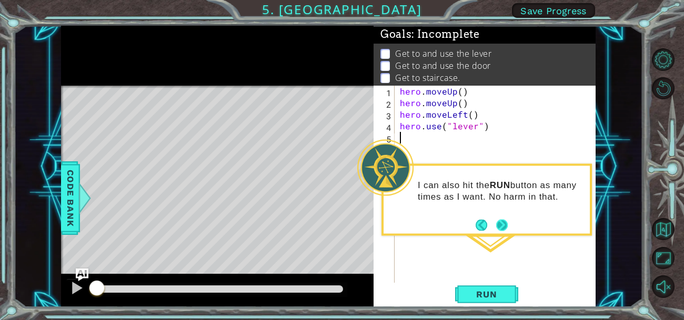
click at [504, 224] on button "Next" at bounding box center [502, 225] width 12 height 12
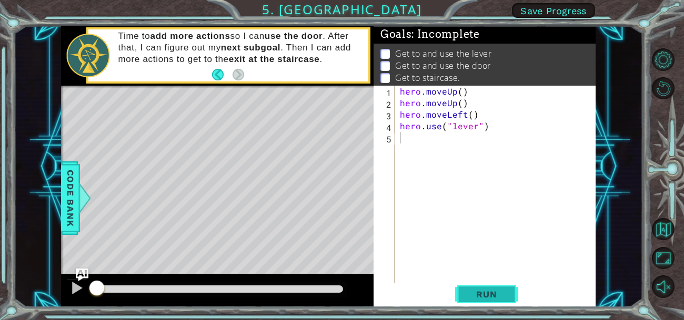
click at [487, 295] on span "Run" at bounding box center [486, 294] width 42 height 11
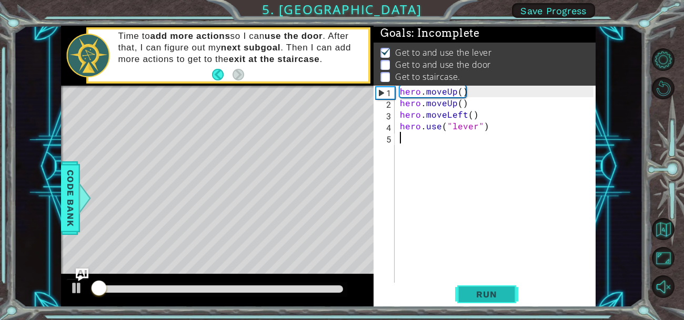
scroll to position [2, 0]
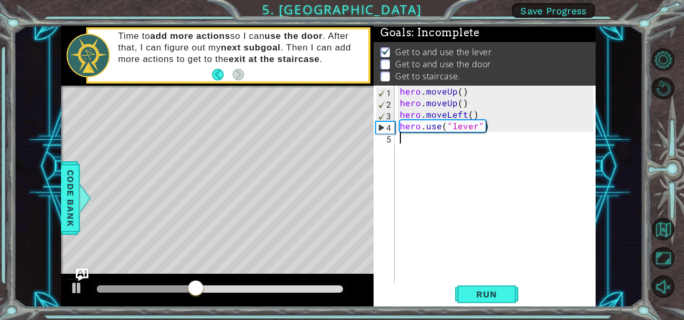
click at [399, 144] on div "hero . moveUp ( ) hero . moveUp ( ) hero . moveLeft ( ) hero . use ( "lever" )" at bounding box center [498, 201] width 201 height 231
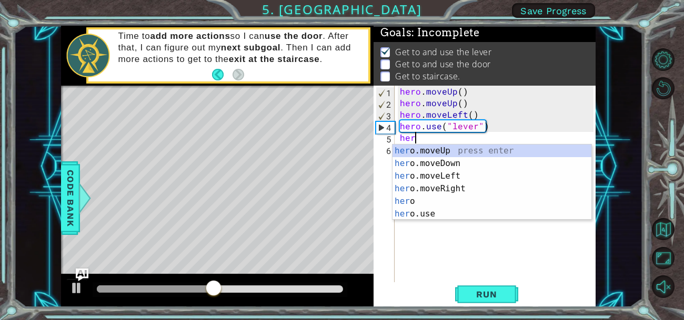
type textarea "hero"
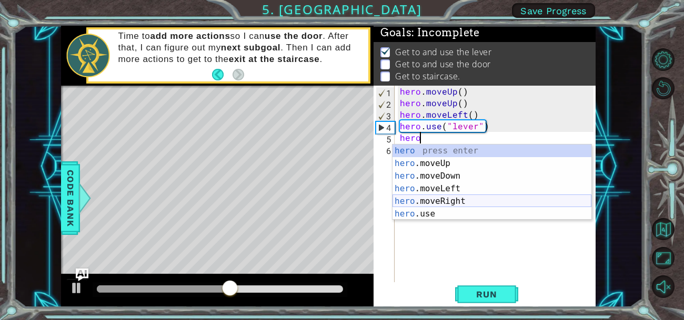
click at [417, 199] on div "hero press enter hero .moveUp press enter hero .moveDown press enter hero .move…" at bounding box center [491, 195] width 199 height 101
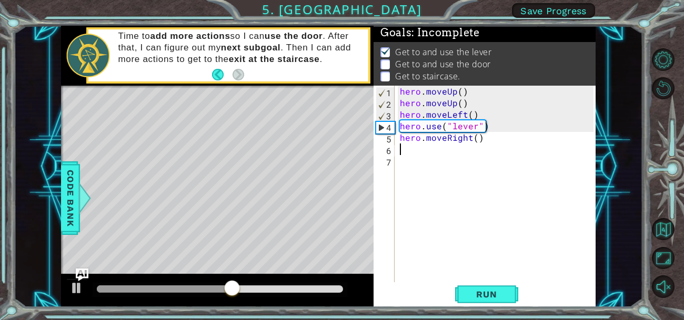
scroll to position [0, 0]
click at [484, 291] on span "Run" at bounding box center [486, 294] width 42 height 11
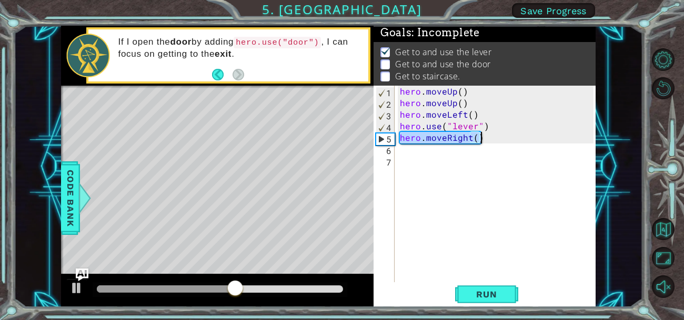
drag, startPoint x: 400, startPoint y: 139, endPoint x: 489, endPoint y: 143, distance: 89.5
click at [489, 143] on div "hero . moveUp ( ) hero . moveUp ( ) hero . moveLeft ( ) hero . use ( "lever" ) …" at bounding box center [498, 196] width 201 height 220
type textarea "hero.moveRight()"
click at [423, 155] on div "hero . moveUp ( ) hero . moveUp ( ) hero . moveLeft ( ) hero . use ( "lever" ) …" at bounding box center [498, 196] width 201 height 220
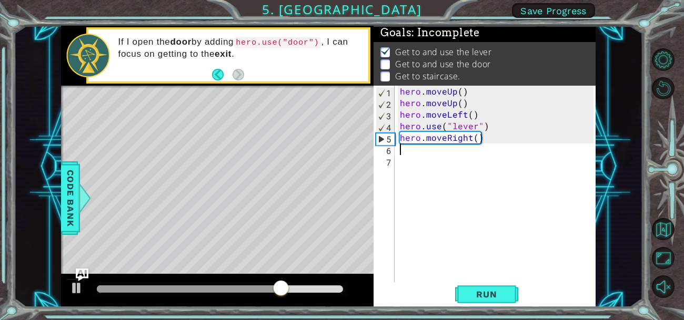
paste textarea "hero.moveRight()"
click at [423, 155] on div "hero . moveUp ( ) hero . moveUp ( ) hero . moveLeft ( ) hero . use ( "lever" ) …" at bounding box center [498, 196] width 201 height 220
type textarea "hero.moveRight()"
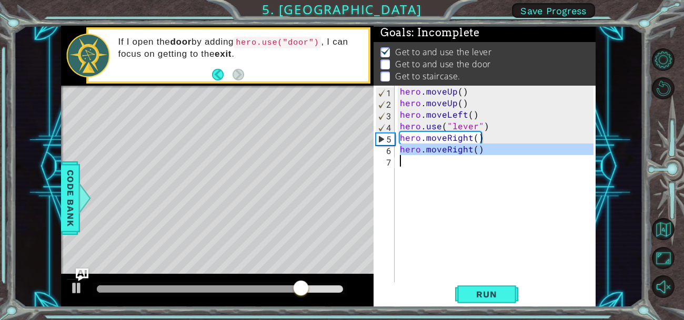
drag, startPoint x: 400, startPoint y: 149, endPoint x: 546, endPoint y: 159, distance: 146.5
click at [546, 159] on div "hero . moveUp ( ) hero . moveUp ( ) hero . moveLeft ( ) hero . use ( "lever" ) …" at bounding box center [498, 196] width 201 height 220
paste textarea "Code Area"
click at [453, 148] on div "hero . moveUp ( ) hero . moveUp ( ) hero . moveLeft ( ) hero . use ( "lever" ) …" at bounding box center [498, 196] width 201 height 220
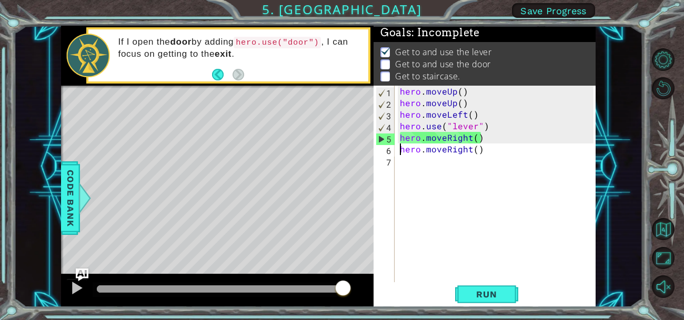
type textarea "hero.moveRight()"
drag, startPoint x: 399, startPoint y: 150, endPoint x: 500, endPoint y: 170, distance: 103.4
click at [500, 170] on div "hero . moveUp ( ) hero . moveUp ( ) hero . moveLeft ( ) hero . use ( "lever" ) …" at bounding box center [498, 196] width 201 height 220
click at [483, 159] on div "hero . moveUp ( ) hero . moveUp ( ) hero . moveLeft ( ) hero . use ( "lever" ) …" at bounding box center [496, 184] width 196 height 197
drag, startPoint x: 399, startPoint y: 147, endPoint x: 479, endPoint y: 146, distance: 79.9
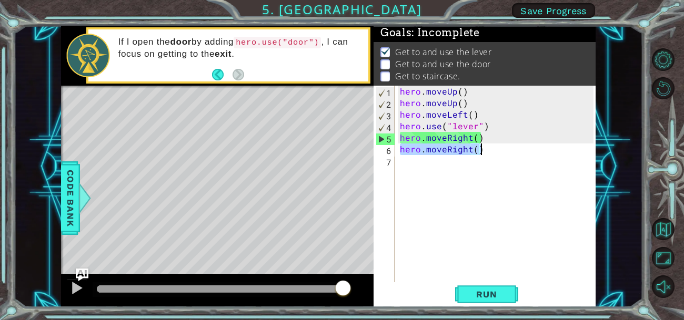
click at [479, 146] on div "hero . moveUp ( ) hero . moveUp ( ) hero . moveLeft ( ) hero . use ( "lever" ) …" at bounding box center [498, 196] width 201 height 220
type textarea "hero.moveRight()"
paste textarea "Code Area"
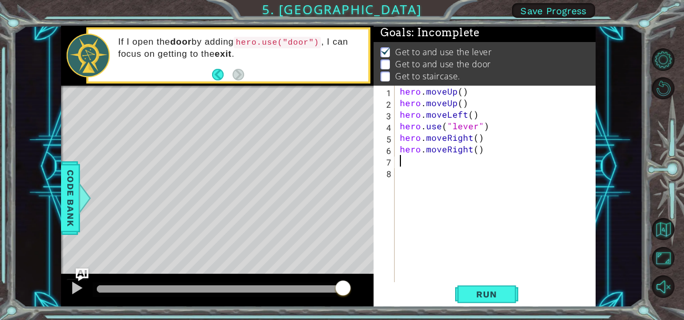
click at [430, 202] on div "hero . moveUp ( ) hero . moveUp ( ) hero . moveLeft ( ) hero . use ( "lever" ) …" at bounding box center [498, 196] width 201 height 220
drag, startPoint x: 399, startPoint y: 150, endPoint x: 479, endPoint y: 151, distance: 79.9
click at [479, 151] on div "hero . moveUp ( ) hero . moveUp ( ) hero . moveLeft ( ) hero . use ( "lever" ) …" at bounding box center [498, 196] width 201 height 220
type textarea "hero.moveRight()"
click at [410, 165] on div "hero . moveUp ( ) hero . moveUp ( ) hero . moveLeft ( ) hero . use ( "lever" ) …" at bounding box center [498, 196] width 201 height 220
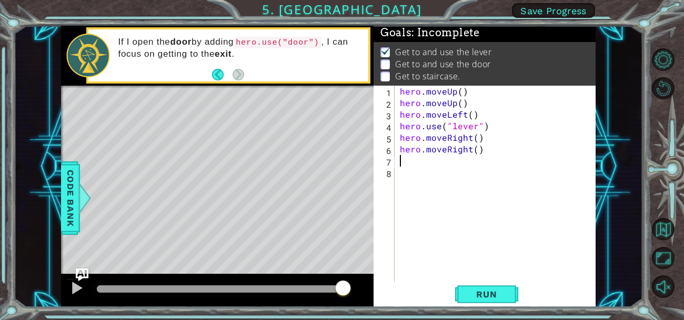
paste textarea "hero.moveRight()"
type textarea "hero.moveRight()"
click at [411, 171] on div "hero . moveUp ( ) hero . moveUp ( ) hero . moveLeft ( ) hero . use ( "lever" ) …" at bounding box center [498, 196] width 201 height 220
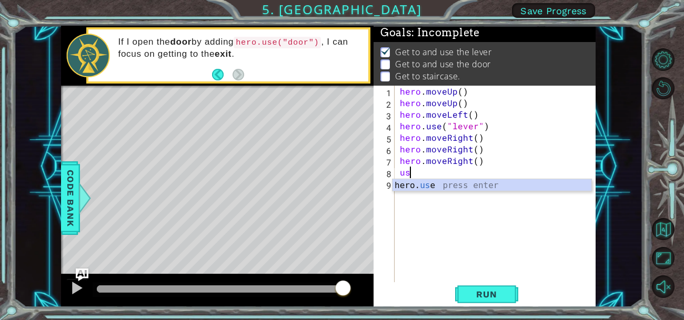
type textarea "u"
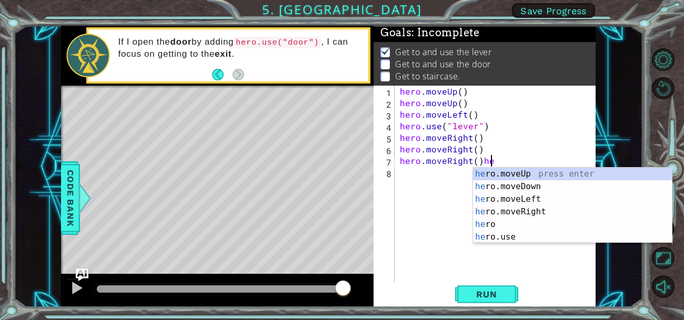
scroll to position [0, 5]
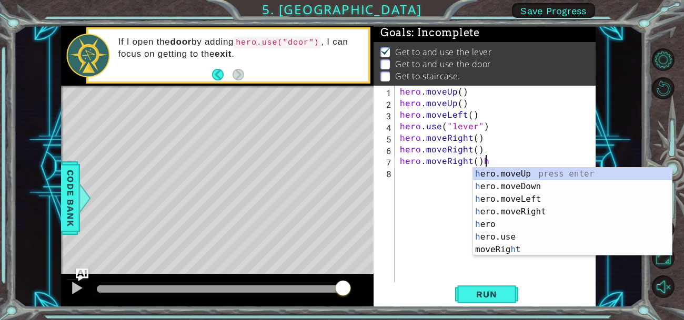
type textarea "hero.moveRight()"
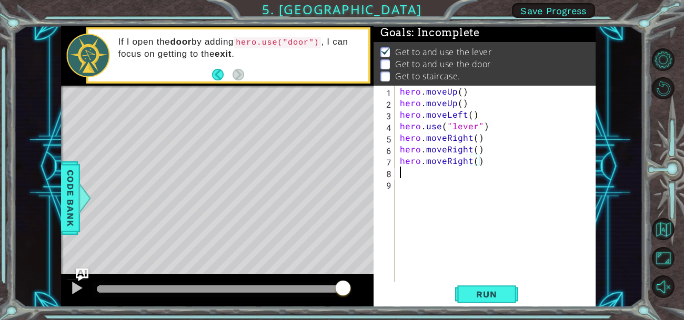
scroll to position [0, 0]
type textarea "hero.use("door")"
click at [419, 191] on div "hero . moveUp ( ) hero . moveUp ( ) hero . moveLeft ( ) hero . use ( "lever" ) …" at bounding box center [498, 196] width 201 height 220
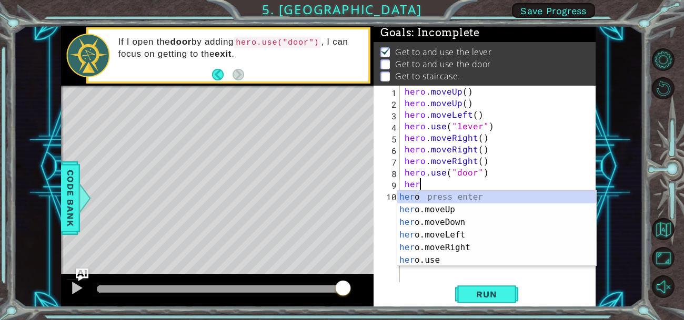
scroll to position [0, 0]
type textarea "hero"
click at [435, 207] on div "hero press enter hero .moveUp press enter hero .moveDown press enter hero .move…" at bounding box center [496, 241] width 199 height 101
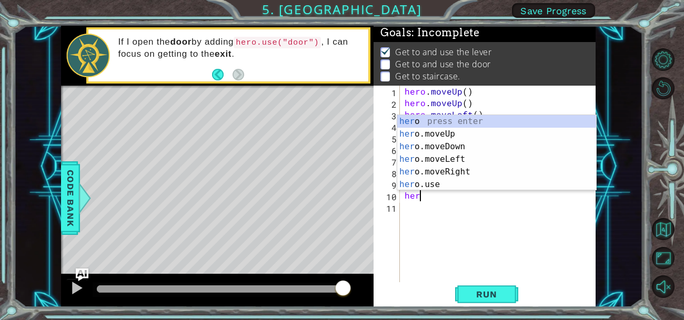
type textarea "hero"
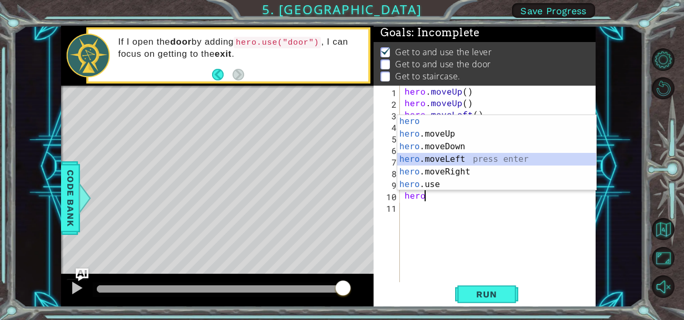
click at [460, 157] on div "hero press enter hero .moveUp press enter hero .moveDown press enter hero .move…" at bounding box center [496, 165] width 199 height 101
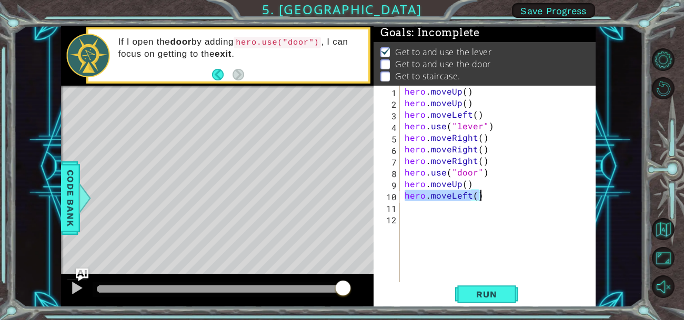
drag, startPoint x: 404, startPoint y: 194, endPoint x: 487, endPoint y: 198, distance: 82.7
click at [487, 198] on div "hero . moveUp ( ) hero . moveUp ( ) hero . moveLeft ( ) hero . use ( "lever" ) …" at bounding box center [500, 196] width 196 height 220
type textarea "hero.moveLeft()"
click at [424, 210] on div "hero . moveUp ( ) hero . moveUp ( ) hero . moveLeft ( ) hero . use ( "lever" ) …" at bounding box center [500, 196] width 196 height 220
paste textarea "hero.moveLeft()"
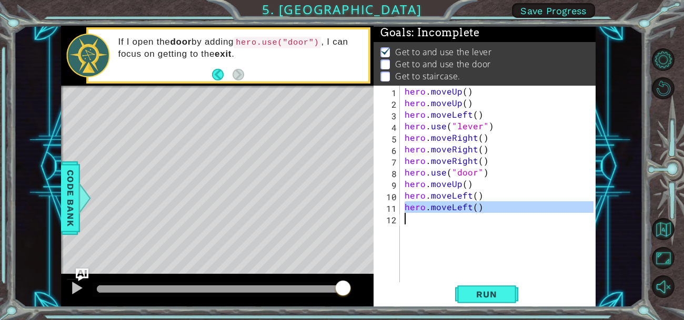
drag, startPoint x: 404, startPoint y: 207, endPoint x: 475, endPoint y: 213, distance: 71.8
click at [475, 213] on div "hero . moveUp ( ) hero . moveUp ( ) hero . moveLeft ( ) hero . use ( "lever" ) …" at bounding box center [500, 196] width 196 height 220
type textarea "hero.moveLeft()"
click at [475, 213] on div "hero . moveUp ( ) hero . moveUp ( ) hero . moveLeft ( ) hero . use ( "lever" ) …" at bounding box center [497, 184] width 191 height 197
drag, startPoint x: 481, startPoint y: 204, endPoint x: 403, endPoint y: 211, distance: 78.7
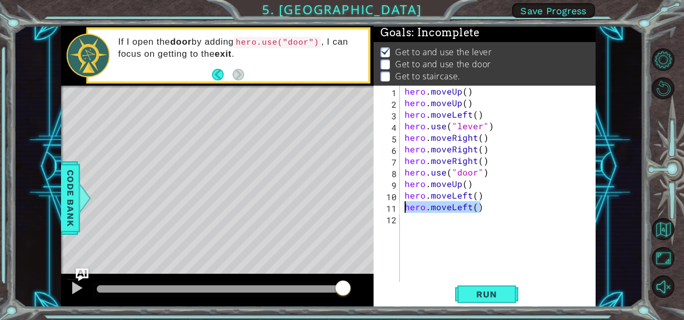
click at [403, 211] on div "hero . moveUp ( ) hero . moveUp ( ) hero . moveLeft ( ) hero . use ( "lever" ) …" at bounding box center [500, 196] width 196 height 220
type textarea "hero.moveLeft()"
click at [403, 211] on div "hero . moveUp ( ) hero . moveUp ( ) hero . moveLeft ( ) hero . use ( "lever" ) …" at bounding box center [497, 184] width 191 height 197
click at [406, 218] on div "hero . moveUp ( ) hero . moveUp ( ) hero . moveLeft ( ) hero . use ( "lever" ) …" at bounding box center [500, 196] width 196 height 220
paste textarea "hero.moveLeft()"
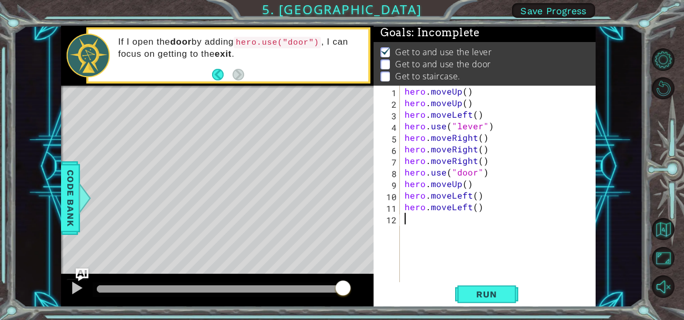
type textarea "hero.moveLeft()"
click at [576, 272] on div at bounding box center [497, 277] width 201 height 11
click at [453, 225] on div "hero . moveUp ( ) hero . moveUp ( ) hero . moveLeft ( ) hero . use ( "lever" ) …" at bounding box center [500, 196] width 196 height 220
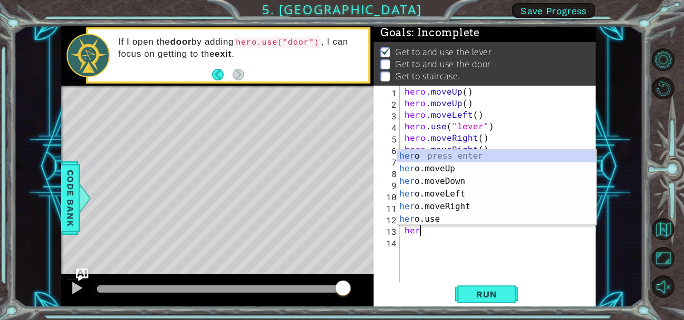
type textarea "hero"
click at [459, 174] on div "hero press enter hero .moveUp press enter hero .moveDown press enter hero .move…" at bounding box center [496, 200] width 199 height 101
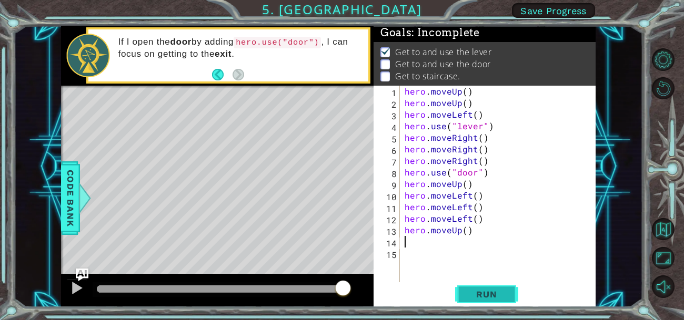
click at [495, 293] on span "Run" at bounding box center [486, 294] width 42 height 11
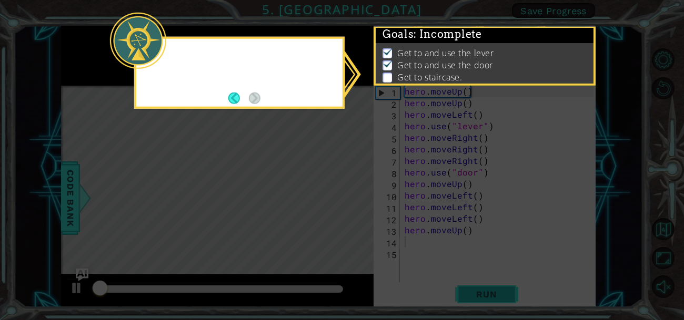
scroll to position [2, 0]
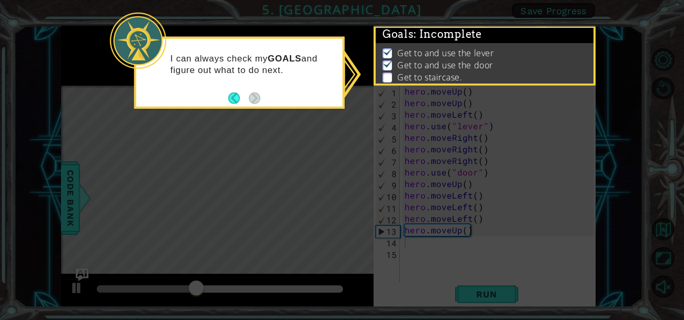
click at [399, 72] on p "Get to staircase." at bounding box center [429, 78] width 65 height 12
click at [304, 83] on div "I can always check my GOALS and figure out what to do next." at bounding box center [239, 69] width 206 height 53
click at [275, 108] on div "I can always check my GOALS and figure out what to do next." at bounding box center [239, 73] width 210 height 72
click at [232, 97] on button "Back" at bounding box center [238, 98] width 21 height 12
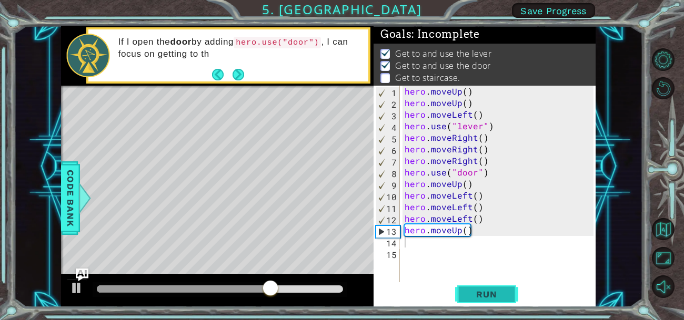
click at [504, 292] on span "Run" at bounding box center [486, 294] width 42 height 11
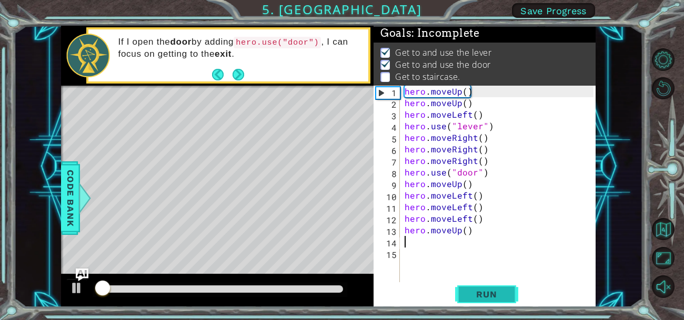
scroll to position [2, 0]
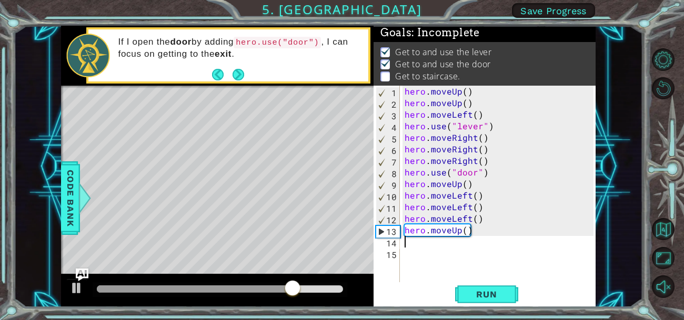
click at [414, 191] on div "hero . moveUp ( ) hero . moveUp ( ) hero . moveLeft ( ) hero . use ( "lever" ) …" at bounding box center [500, 196] width 196 height 220
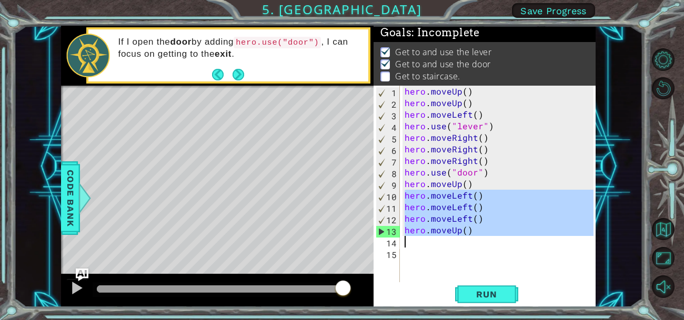
drag, startPoint x: 403, startPoint y: 193, endPoint x: 486, endPoint y: 238, distance: 95.1
click at [486, 238] on div "hero . moveUp ( ) hero . moveUp ( ) hero . moveLeft ( ) hero . use ( "lever" ) …" at bounding box center [500, 196] width 196 height 220
type textarea "hero.moveUp()"
click at [437, 242] on div "hero . moveUp ( ) hero . moveUp ( ) hero . moveLeft ( ) hero . use ( "lever" ) …" at bounding box center [497, 184] width 191 height 197
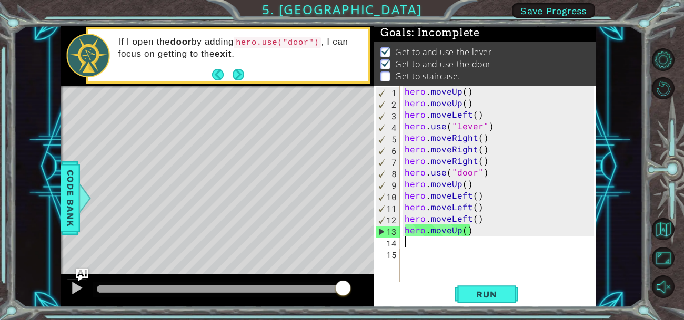
click at [545, 213] on div "hero . moveUp ( ) hero . moveUp ( ) hero . moveLeft ( ) hero . use ( "lever" ) …" at bounding box center [500, 196] width 196 height 220
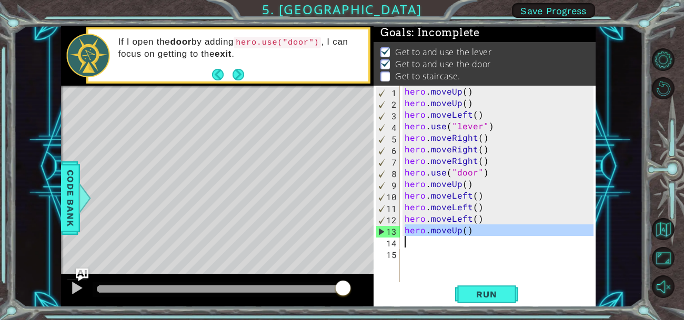
drag, startPoint x: 403, startPoint y: 230, endPoint x: 512, endPoint y: 245, distance: 109.3
click at [512, 245] on div "hero . moveUp ( ) hero . moveUp ( ) hero . moveLeft ( ) hero . use ( "lever" ) …" at bounding box center [500, 196] width 196 height 220
type textarea "hero.moveUp()"
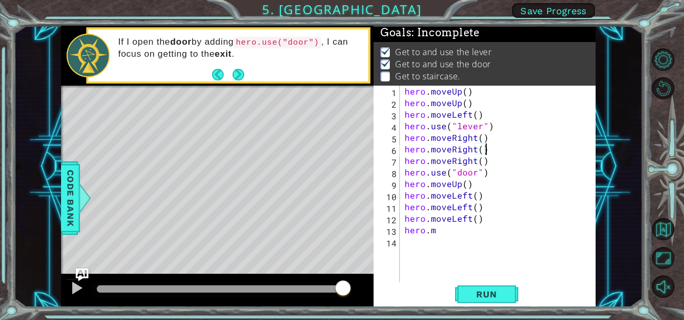
click at [545, 146] on div "hero . moveUp ( ) hero . moveUp ( ) hero . moveLeft ( ) hero . use ( "lever" ) …" at bounding box center [500, 196] width 196 height 220
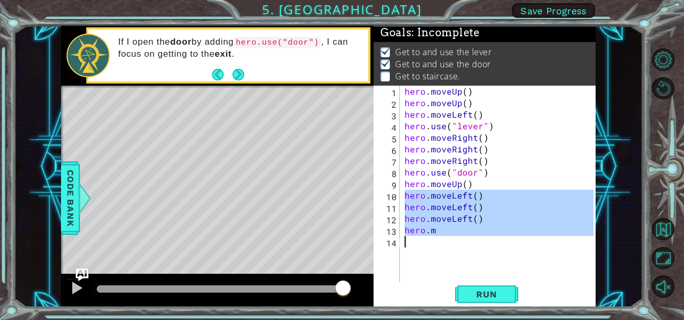
drag, startPoint x: 402, startPoint y: 194, endPoint x: 552, endPoint y: 264, distance: 165.6
click at [552, 264] on div "hero . moveUp ( ) hero . moveUp ( ) hero . moveLeft ( ) hero . use ( "lever" ) …" at bounding box center [500, 196] width 196 height 220
type textarea "hero.m"
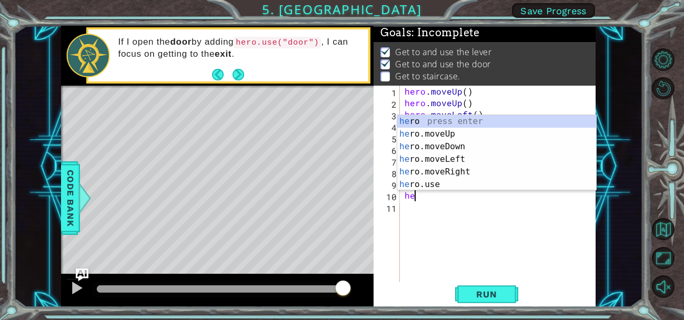
scroll to position [0, 0]
type textarea "hero"
click at [453, 133] on div "hero press enter hero .moveUp press enter hero .moveDown press enter hero .move…" at bounding box center [496, 165] width 199 height 101
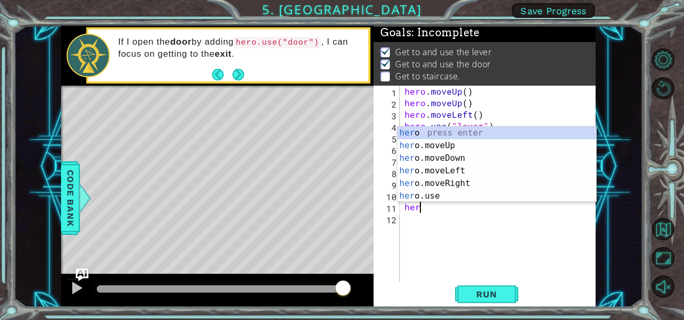
type textarea "hero"
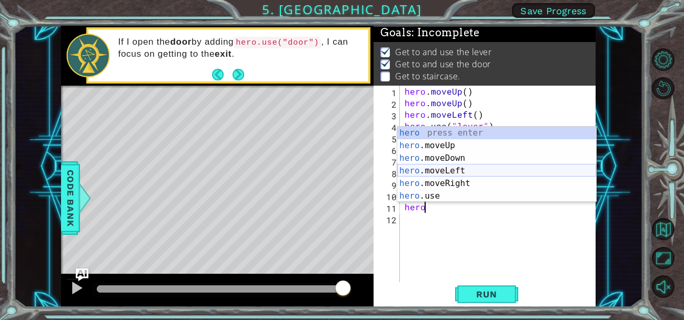
click at [438, 167] on div "hero press enter hero .moveUp press enter hero .moveDown press enter hero .move…" at bounding box center [496, 177] width 199 height 101
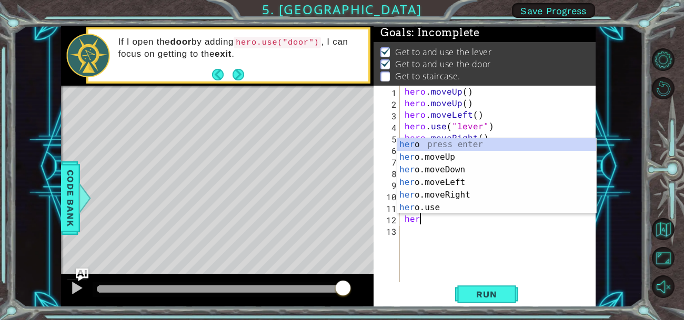
type textarea "hero"
click at [443, 182] on div "hero press enter hero .moveUp press enter hero .moveDown press enter hero .move…" at bounding box center [496, 188] width 199 height 101
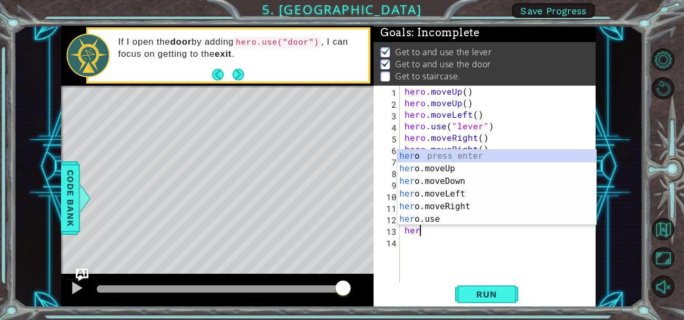
type textarea "hero"
click at [433, 195] on div "hero press enter hero .moveUp press enter hero .moveDown press enter hero .move…" at bounding box center [496, 200] width 199 height 101
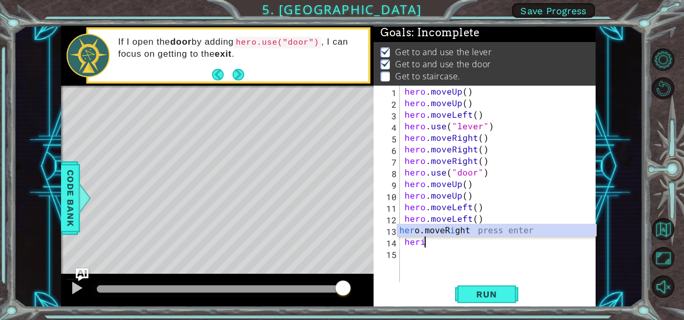
type textarea "her"
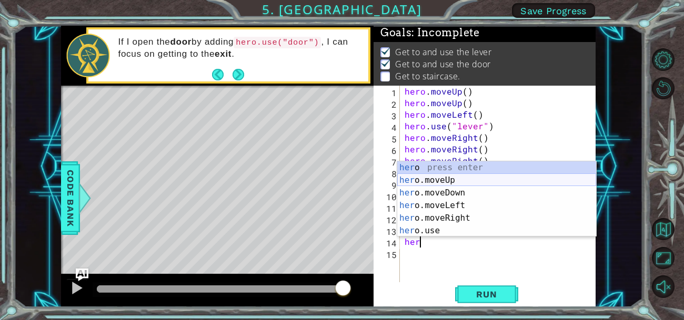
click at [466, 186] on div "her o press enter her o.moveUp press enter her o.moveDown press enter her o.mov…" at bounding box center [496, 211] width 199 height 101
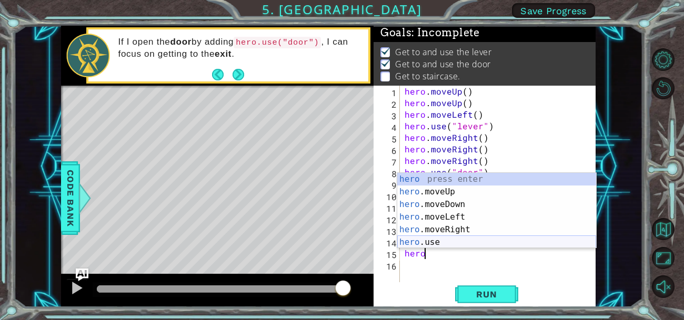
click at [433, 243] on div "hero press enter hero .moveUp press enter hero .moveDown press enter hero .move…" at bounding box center [496, 223] width 199 height 101
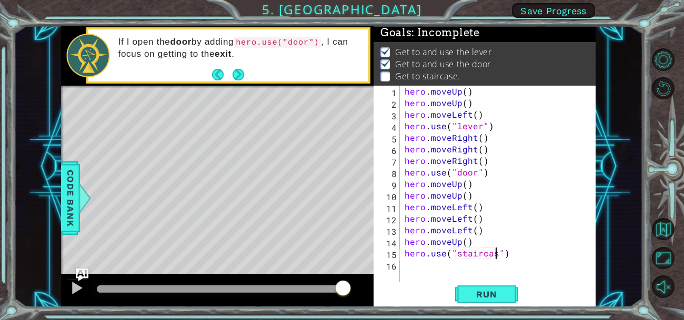
scroll to position [0, 6]
type textarea "hero.use("staircase")"
click at [490, 290] on span "Run" at bounding box center [486, 294] width 42 height 11
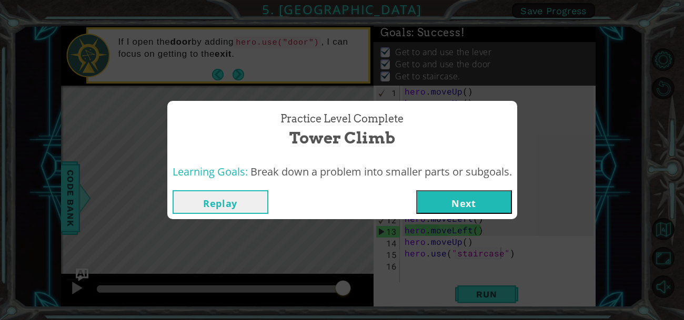
click at [445, 204] on button "Next" at bounding box center [464, 202] width 96 height 24
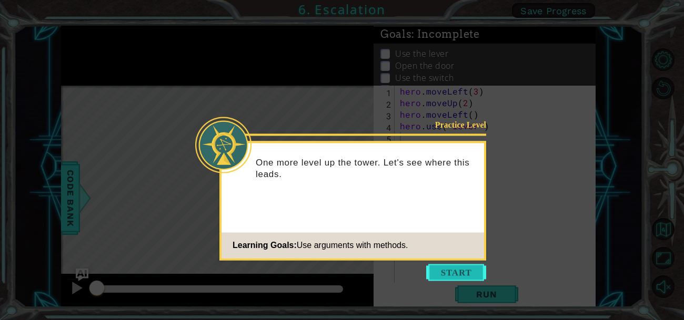
click at [469, 272] on button "Start" at bounding box center [456, 272] width 60 height 17
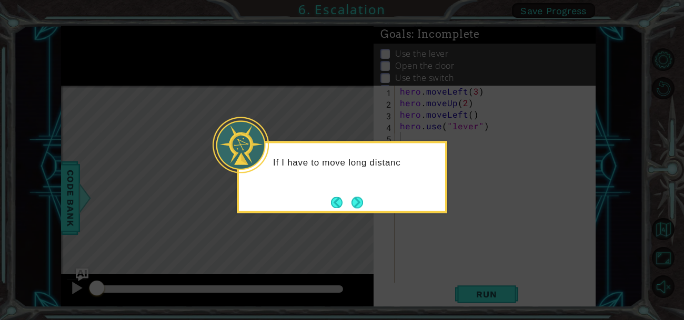
click at [370, 209] on div "If I have to move long distanc" at bounding box center [342, 177] width 210 height 72
click at [354, 204] on button "Next" at bounding box center [357, 203] width 12 height 12
click at [354, 204] on icon at bounding box center [342, 160] width 684 height 320
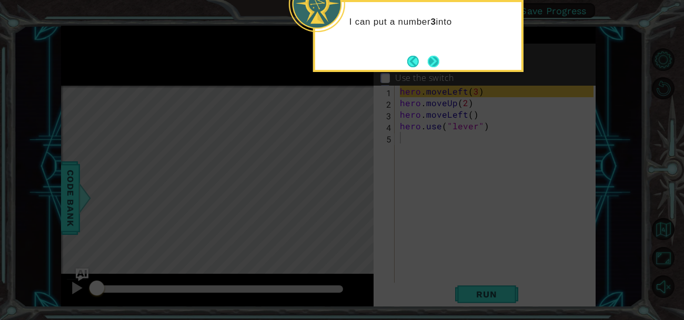
click at [431, 65] on button "Next" at bounding box center [434, 62] width 12 height 12
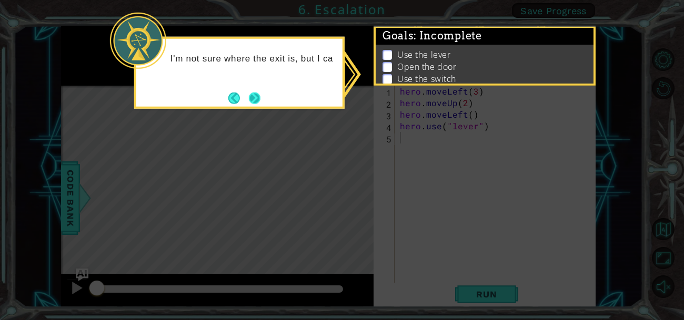
click at [257, 94] on button "Next" at bounding box center [255, 98] width 12 height 12
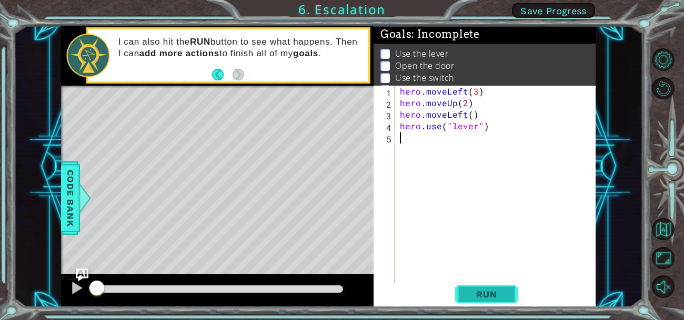
click at [496, 296] on span "Run" at bounding box center [486, 294] width 42 height 11
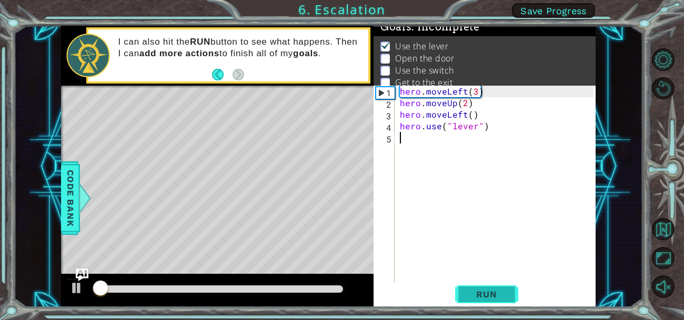
scroll to position [8, 0]
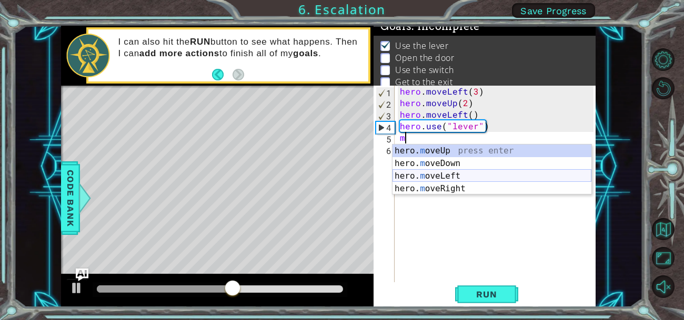
click at [419, 174] on div "hero. m oveUp press enter hero. m oveDown press enter hero. m oveLeft press ent…" at bounding box center [491, 183] width 199 height 76
type textarea "hero.moveLeft(1)"
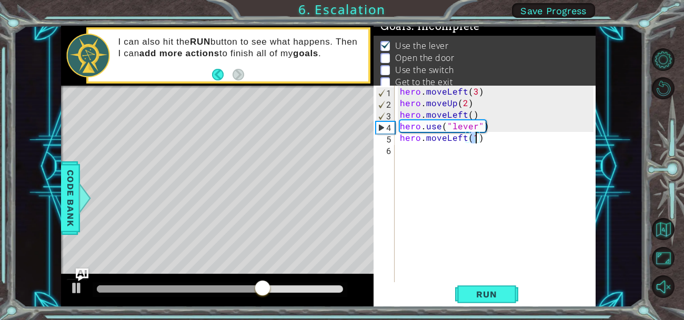
scroll to position [0, 4]
click at [400, 156] on div "hero . moveLeft ( 3 ) hero . moveUp ( 2 ) hero . moveLeft ( ) hero . use ( "lev…" at bounding box center [498, 196] width 201 height 220
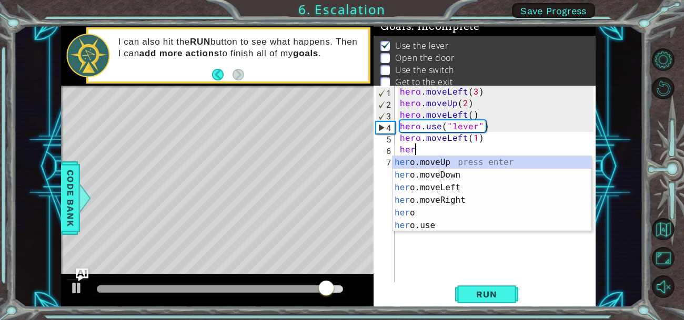
scroll to position [0, 1]
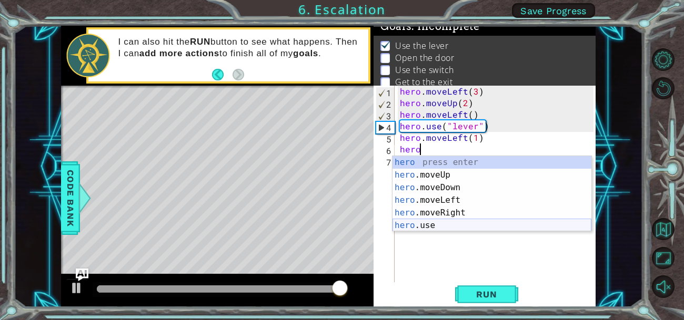
click at [412, 223] on div "hero press enter hero .moveUp press enter hero .moveDown press enter hero .move…" at bounding box center [491, 206] width 199 height 101
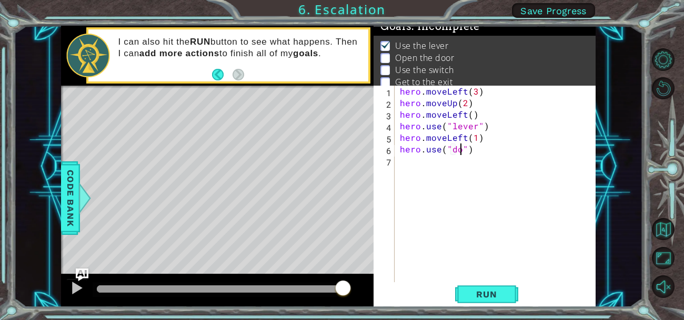
type textarea "hero.use("door")"
click at [408, 167] on div "hero . moveLeft ( 3 ) hero . moveUp ( 2 ) hero . moveLeft ( ) hero . use ( "lev…" at bounding box center [498, 196] width 201 height 220
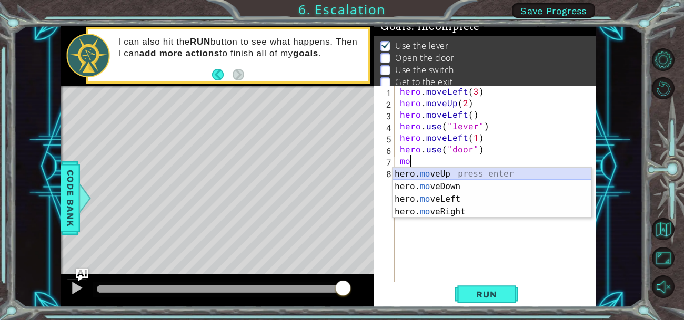
click at [433, 176] on div "hero. mo veUp press enter hero. mo veDown press enter hero. mo veLeft press ent…" at bounding box center [491, 206] width 199 height 76
type textarea "hero.moveUp(1)"
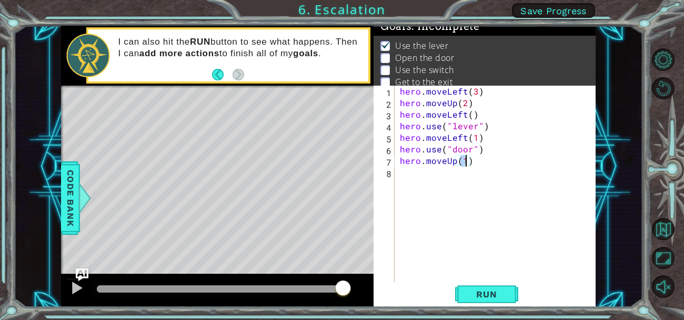
click at [409, 180] on div "hero . moveLeft ( 3 ) hero . moveUp ( 2 ) hero . moveLeft ( ) hero . use ( "lev…" at bounding box center [498, 196] width 201 height 220
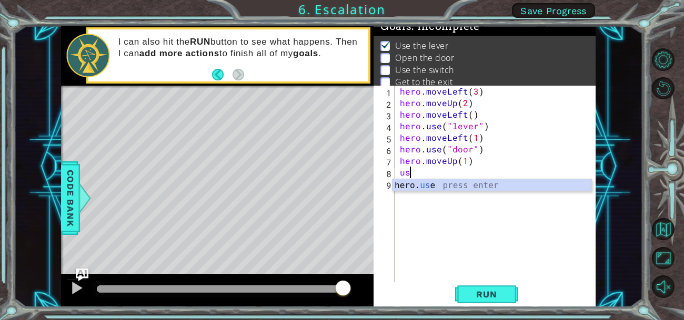
type textarea "u"
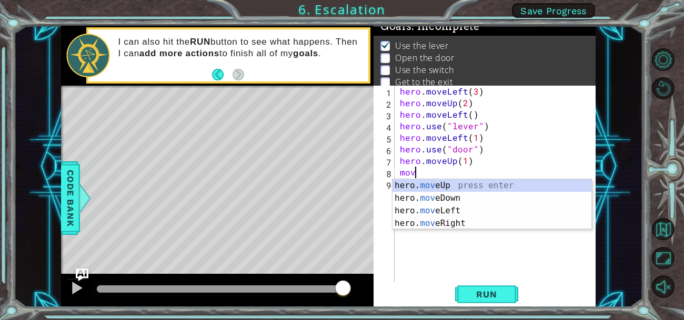
scroll to position [0, 1]
click at [475, 223] on div "hero. move Up press enter hero. move Down press enter hero. move Left press ent…" at bounding box center [491, 217] width 199 height 76
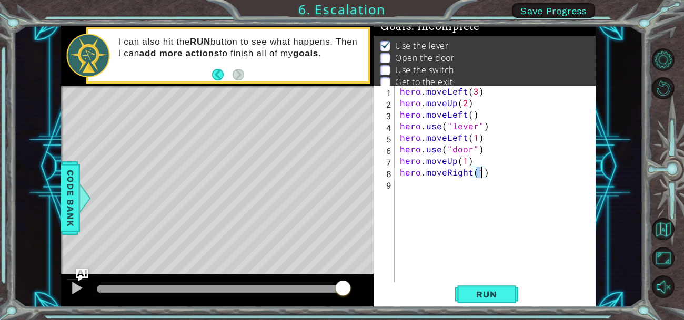
type textarea "hero.moveRight(2)"
click at [414, 186] on div "hero . moveLeft ( 3 ) hero . moveUp ( 2 ) hero . moveLeft ( ) hero . use ( "lev…" at bounding box center [498, 196] width 201 height 220
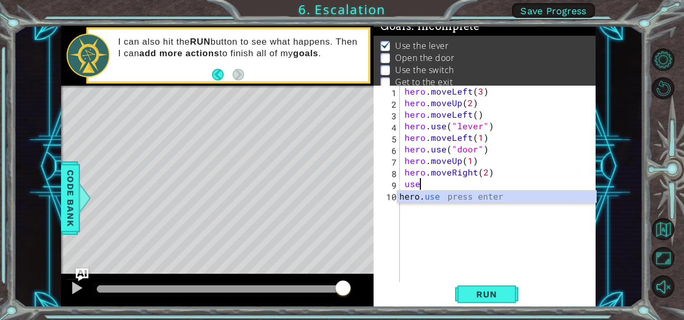
scroll to position [0, 0]
click at [442, 200] on div "hero. use press enter" at bounding box center [496, 210] width 199 height 38
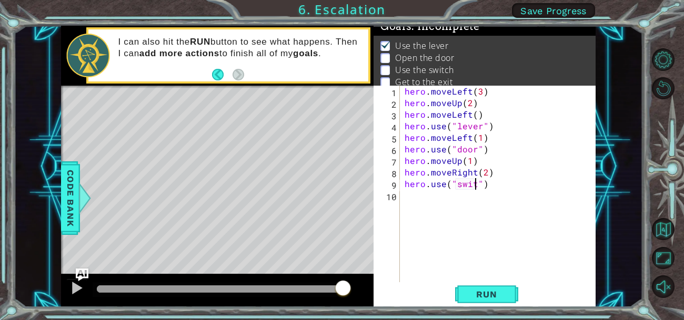
scroll to position [0, 5]
type textarea "hero.use("switch")"
click at [438, 198] on div "hero . moveLeft ( 3 ) hero . moveUp ( 2 ) hero . moveLeft ( ) hero . use ( "lev…" at bounding box center [500, 196] width 196 height 220
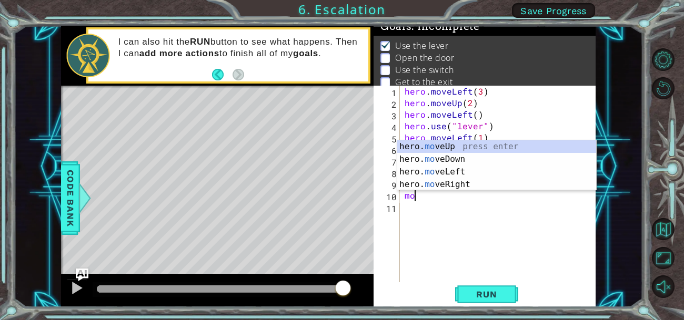
scroll to position [0, 0]
click at [448, 182] on div "hero. move Up press enter hero. move Down press enter hero. move Left press ent…" at bounding box center [496, 178] width 199 height 76
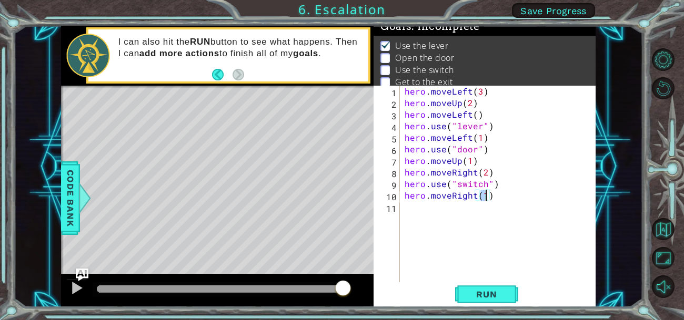
type textarea "hero.moveRight(2)"
click at [431, 214] on div "hero . moveLeft ( 3 ) hero . moveUp ( 2 ) hero . moveLeft ( ) hero . use ( "lev…" at bounding box center [500, 196] width 196 height 220
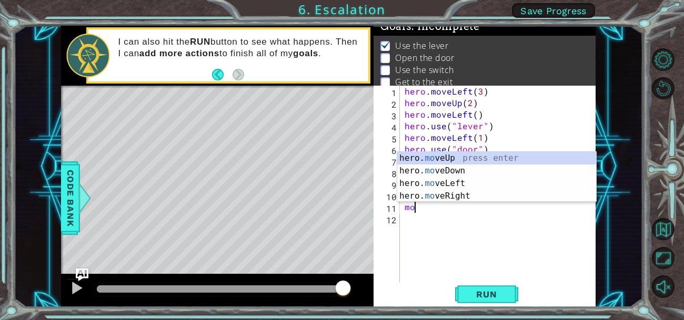
scroll to position [0, 0]
click at [472, 157] on div "hero. move Up press enter hero. move Down press enter hero. move Left press ent…" at bounding box center [496, 190] width 199 height 76
type textarea "hero.moveUp(1)"
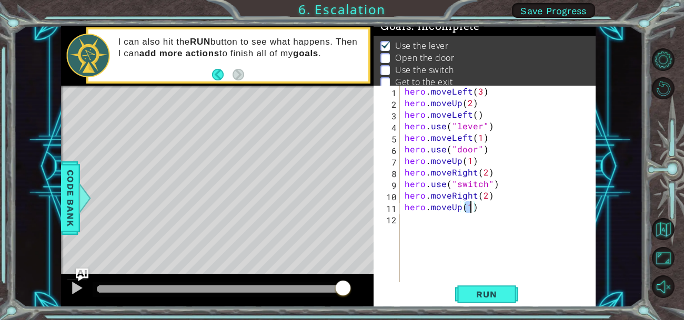
click at [405, 214] on div "hero . moveLeft ( 3 ) hero . moveUp ( 2 ) hero . moveLeft ( ) hero . use ( "lev…" at bounding box center [500, 196] width 196 height 220
click at [450, 214] on div "hero . moveLeft ( 3 ) hero . moveUp ( 2 ) hero . moveLeft ( ) hero . use ( "lev…" at bounding box center [500, 196] width 196 height 220
click at [442, 219] on div "hero . moveLeft ( 3 ) hero . moveUp ( 2 ) hero . moveLeft ( ) hero . use ( "lev…" at bounding box center [500, 196] width 196 height 220
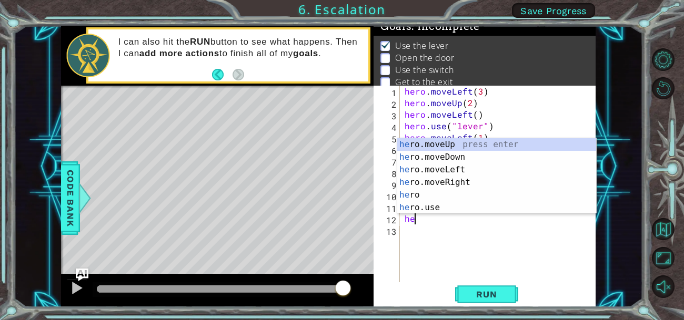
type textarea "h"
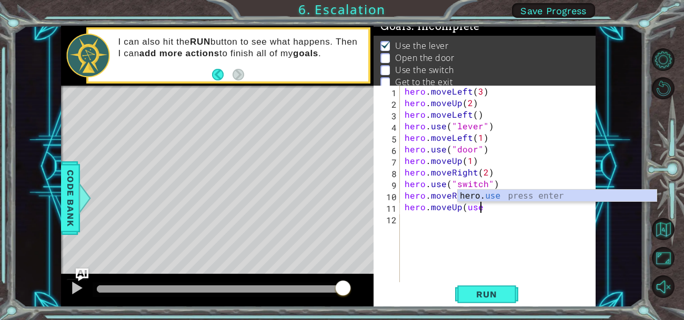
scroll to position [0, 4]
click at [500, 195] on div "hero. use press enter" at bounding box center [557, 209] width 199 height 38
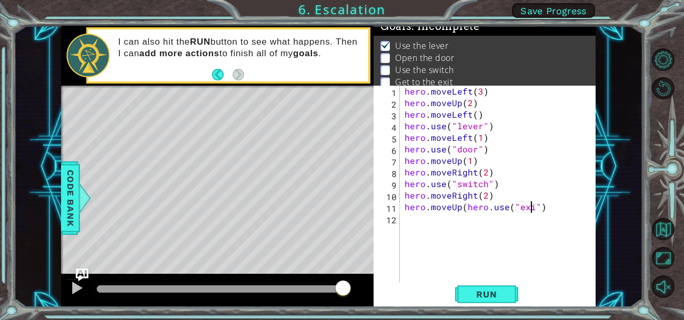
scroll to position [0, 8]
type textarea "hero.moveUp(hero.use("exit")"
drag, startPoint x: 464, startPoint y: 207, endPoint x: 555, endPoint y: 211, distance: 90.5
click at [555, 211] on div "hero . moveLeft ( 3 ) hero . moveUp ( 2 ) hero . moveLeft ( ) hero . use ( "lev…" at bounding box center [500, 196] width 196 height 220
click at [445, 222] on div "hero . moveLeft ( 3 ) hero . moveUp ( 2 ) hero . moveLeft ( ) hero . use ( "lev…" at bounding box center [500, 196] width 196 height 220
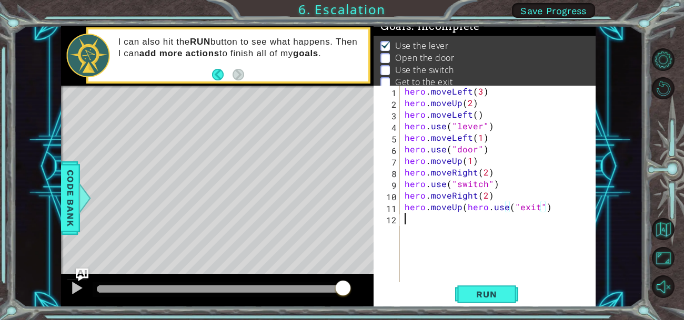
scroll to position [0, 0]
paste textarea "hero.use("exit")"
click at [494, 290] on span "Run" at bounding box center [486, 294] width 42 height 11
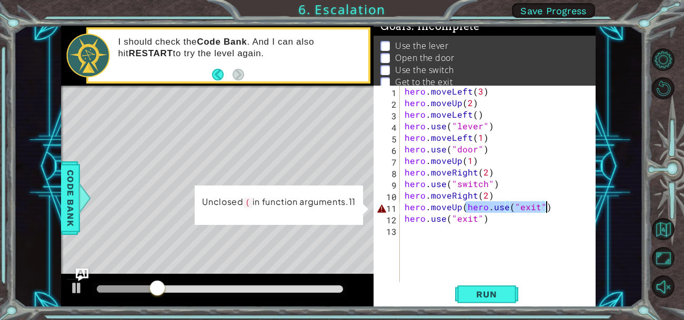
drag, startPoint x: 464, startPoint y: 204, endPoint x: 562, endPoint y: 207, distance: 98.4
click at [562, 207] on div "hero . moveLeft ( 3 ) hero . moveUp ( 2 ) hero . moveLeft ( ) hero . use ( "lev…" at bounding box center [500, 196] width 196 height 220
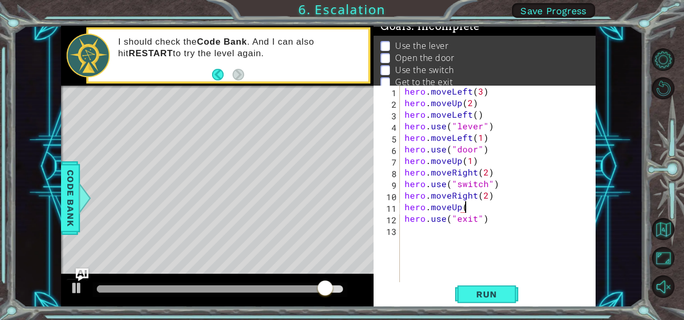
scroll to position [0, 3]
click at [488, 290] on span "Run" at bounding box center [486, 294] width 42 height 11
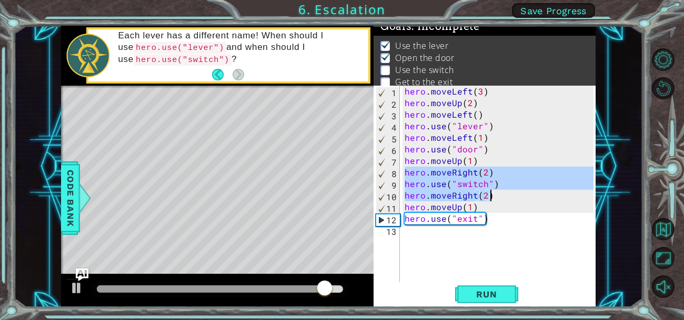
drag, startPoint x: 403, startPoint y: 171, endPoint x: 551, endPoint y: 200, distance: 150.7
click at [551, 200] on div "hero . moveLeft ( 3 ) hero . moveUp ( 2 ) hero . moveLeft ( ) hero . use ( "lev…" at bounding box center [500, 196] width 196 height 220
type textarea "hero.use("exit")"
type textarea "hero.moveRight(2)"
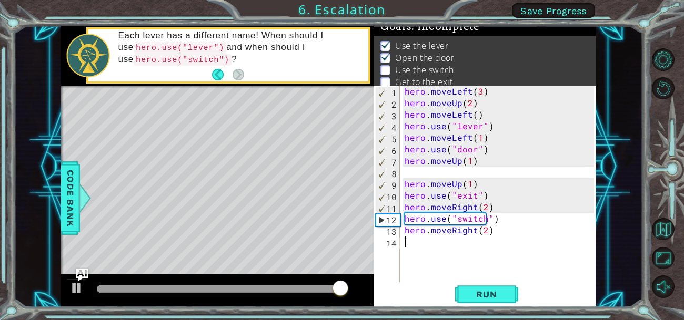
drag, startPoint x: 550, startPoint y: 205, endPoint x: 534, endPoint y: 243, distance: 41.3
click at [534, 243] on div "hero . moveLeft ( 3 ) hero . moveUp ( 2 ) hero . moveLeft ( ) hero . use ( "lev…" at bounding box center [500, 196] width 196 height 220
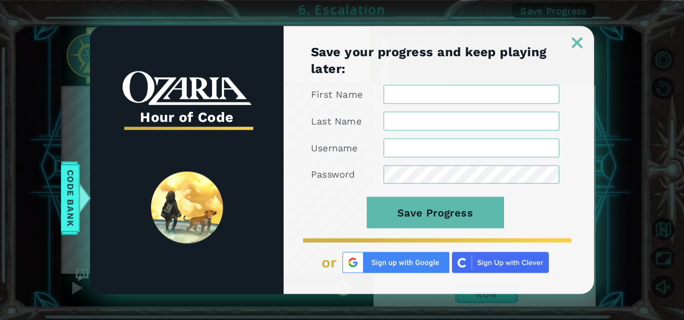
click at [576, 46] on img at bounding box center [577, 42] width 11 height 11
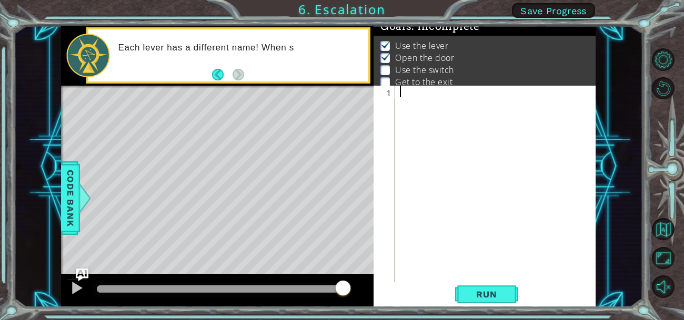
click at [525, 54] on li "Open the door" at bounding box center [485, 58] width 210 height 12
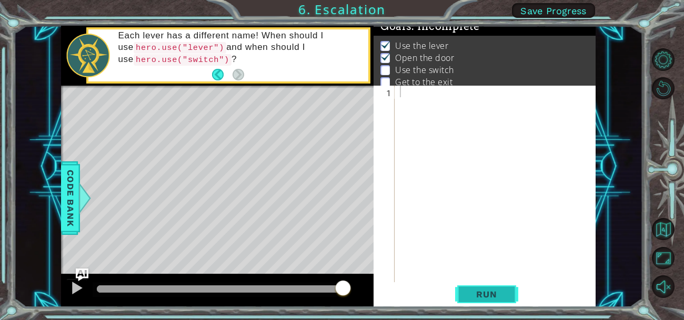
click at [475, 292] on span "Run" at bounding box center [486, 294] width 42 height 11
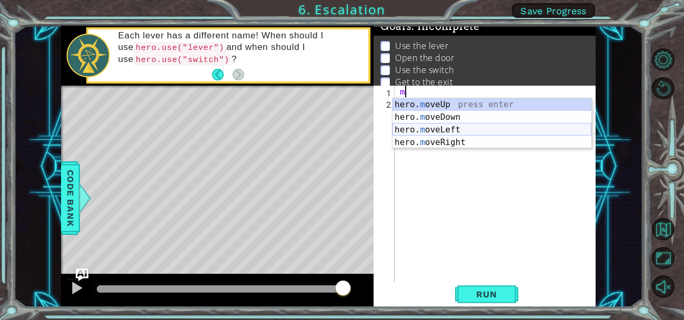
click at [452, 127] on div "hero. m oveUp press enter hero. m oveDown press enter hero. m oveLeft press ent…" at bounding box center [491, 136] width 199 height 76
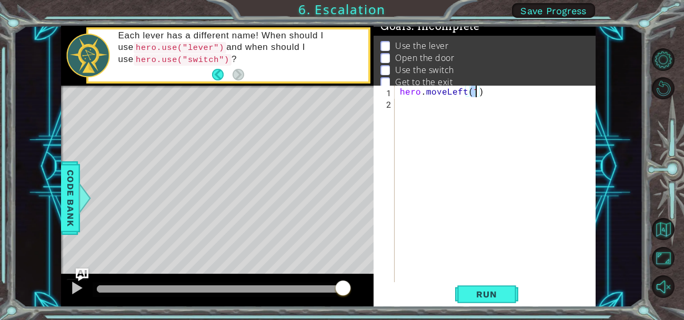
type textarea "hero.moveLeft(3)"
click at [415, 106] on div "hero . moveLeft ( 3 )" at bounding box center [498, 196] width 201 height 220
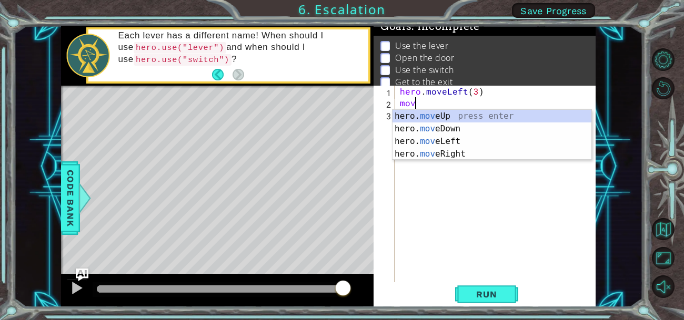
scroll to position [0, 1]
click at [438, 115] on div "hero. move Up press enter hero. move Down press enter hero. move Left press ent…" at bounding box center [491, 148] width 199 height 76
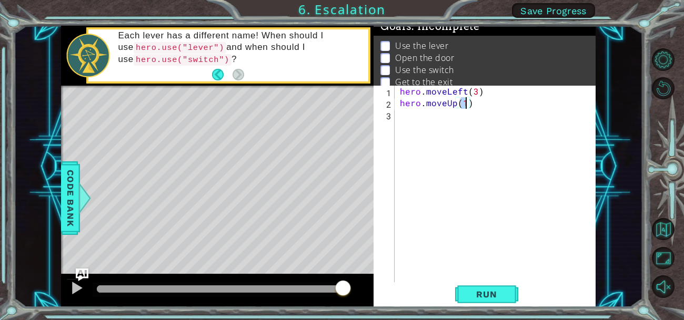
type textarea "hero.moveUp(2)"
click at [413, 118] on div "hero . moveLeft ( 3 ) hero . moveUp ( 2 )" at bounding box center [498, 196] width 201 height 220
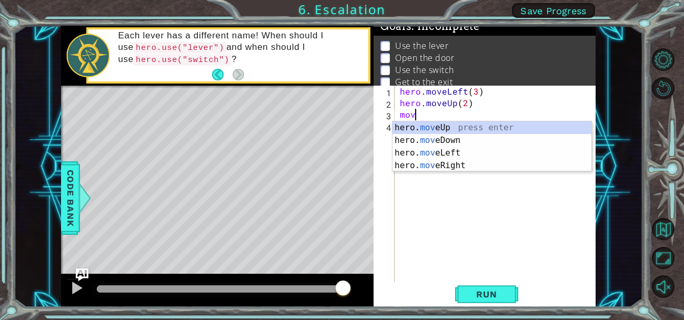
scroll to position [0, 1]
click at [452, 155] on div "hero. move Up press enter hero. move Down press enter hero. move Left press ent…" at bounding box center [491, 159] width 199 height 76
type textarea "hero.moveLeft(1)"
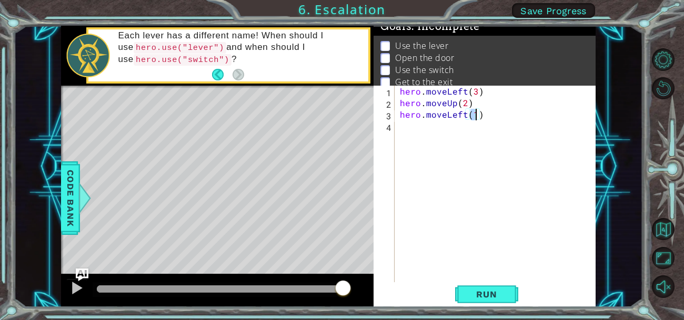
click at [420, 133] on div "hero . moveLeft ( 3 ) hero . moveUp ( 2 ) hero . moveLeft ( 1 )" at bounding box center [498, 196] width 201 height 220
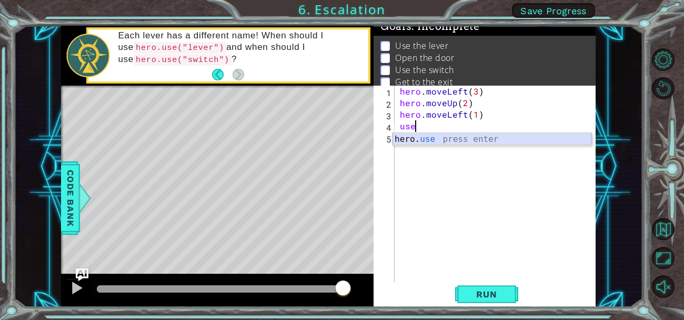
click at [415, 139] on div "hero. use press enter" at bounding box center [491, 152] width 199 height 38
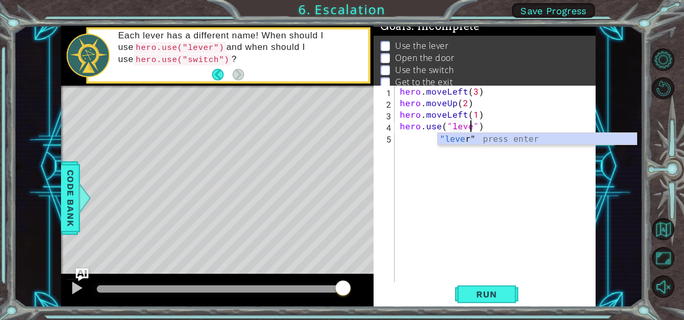
scroll to position [0, 4]
type textarea "hero.use("lever")"
click at [497, 292] on span "Run" at bounding box center [486, 294] width 42 height 11
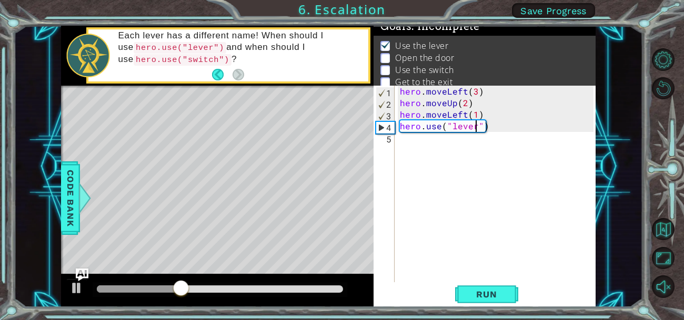
click at [408, 136] on div "hero . moveLeft ( 3 ) hero . moveUp ( 2 ) hero . moveLeft ( 1 ) hero . use ( "l…" at bounding box center [498, 196] width 201 height 220
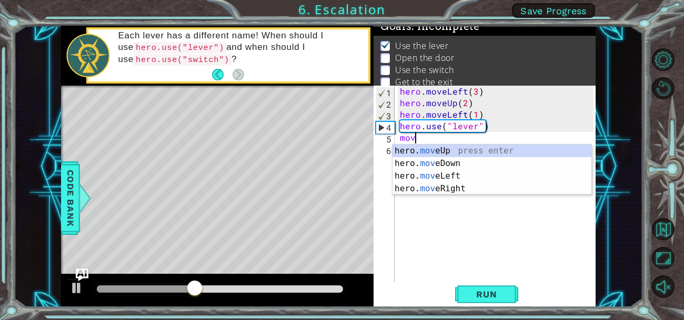
scroll to position [0, 1]
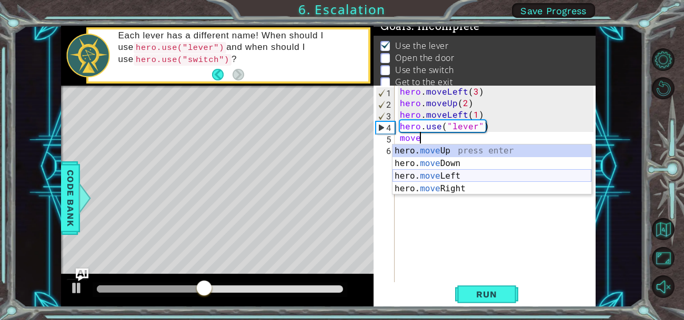
click at [448, 176] on div "hero. move Up press enter hero. move Down press enter hero. move Left press ent…" at bounding box center [491, 183] width 199 height 76
type textarea "hero.moveLeft(1)"
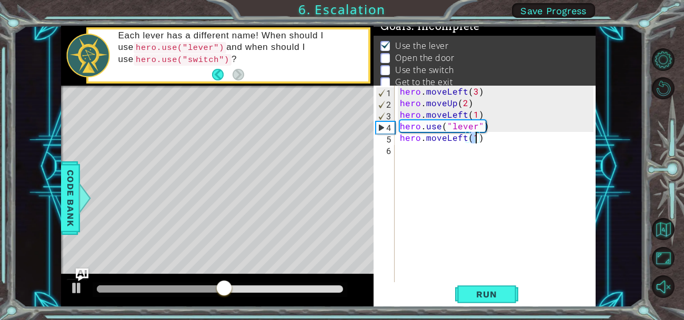
click at [400, 155] on div "hero . moveLeft ( 3 ) hero . moveUp ( 2 ) hero . moveLeft ( 1 ) hero . use ( "l…" at bounding box center [498, 196] width 201 height 220
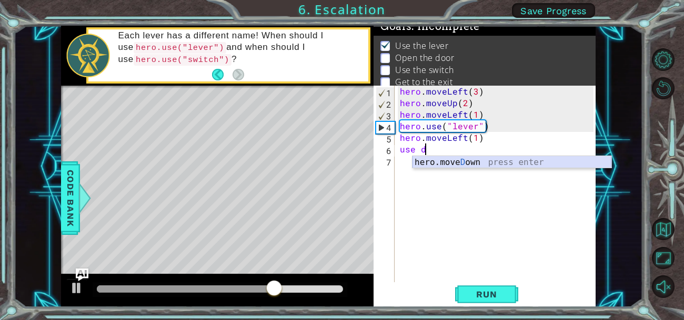
click at [468, 161] on div "hero.[PERSON_NAME] own press enter" at bounding box center [511, 175] width 199 height 38
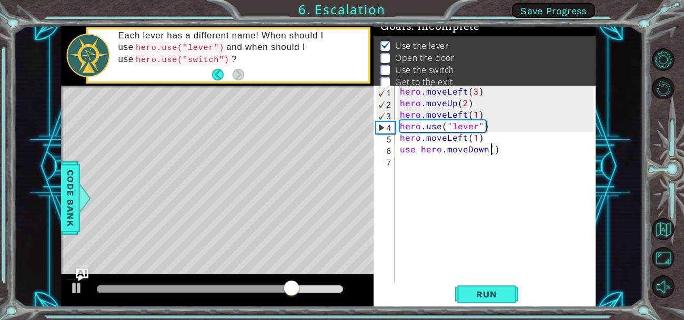
click at [507, 148] on div "hero . moveLeft ( 3 ) hero . moveUp ( 2 ) hero . moveLeft ( 1 ) hero . use ( "l…" at bounding box center [498, 196] width 201 height 220
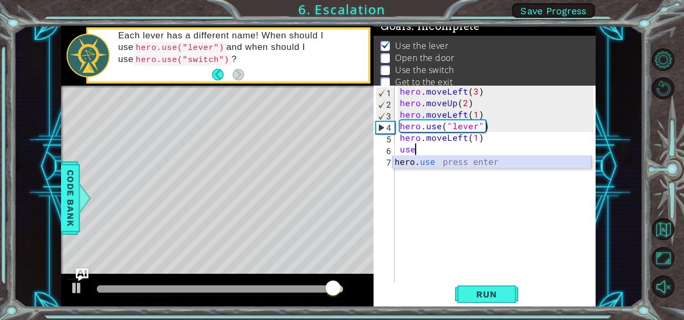
click at [505, 159] on div "hero. use press enter" at bounding box center [491, 175] width 199 height 38
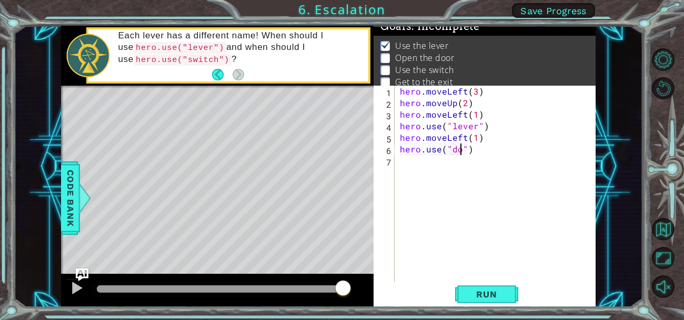
type textarea "hero.use("door")"
click at [428, 166] on div "hero . moveLeft ( 3 ) hero . moveUp ( 2 ) hero . moveLeft ( 1 ) hero . use ( "l…" at bounding box center [498, 196] width 201 height 220
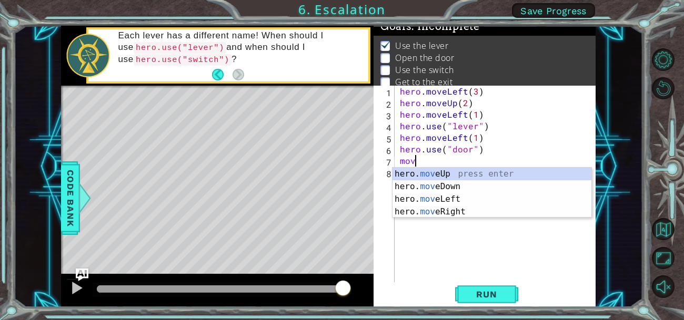
scroll to position [0, 1]
click at [492, 174] on div "hero. move Up press enter hero. move Down press enter hero. move Left press ent…" at bounding box center [491, 206] width 199 height 76
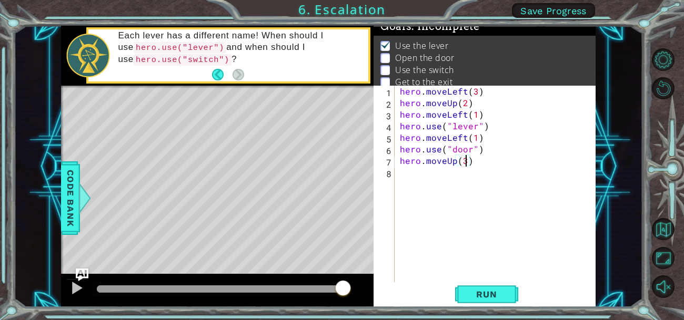
scroll to position [0, 3]
type textarea "hero.moveUp(2)"
click at [400, 174] on div "hero . moveLeft ( 3 ) hero . moveUp ( 2 ) hero . moveLeft ( 1 ) hero . use ( "l…" at bounding box center [498, 196] width 201 height 220
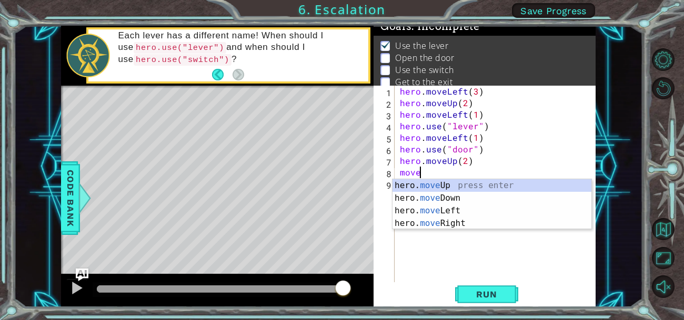
scroll to position [0, 0]
click at [458, 223] on div "hero. mov eUp press enter hero. mov eDown press enter hero. mov eLeft press ent…" at bounding box center [491, 217] width 199 height 76
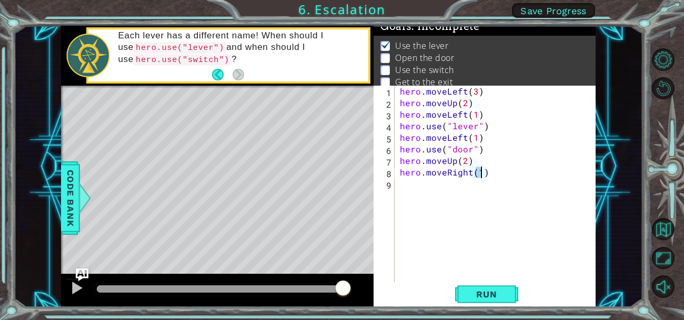
type textarea "hero.moveRight(2)"
click at [423, 187] on div "hero . moveLeft ( 3 ) hero . moveUp ( 2 ) hero . moveLeft ( 1 ) hero . use ( "l…" at bounding box center [498, 196] width 201 height 220
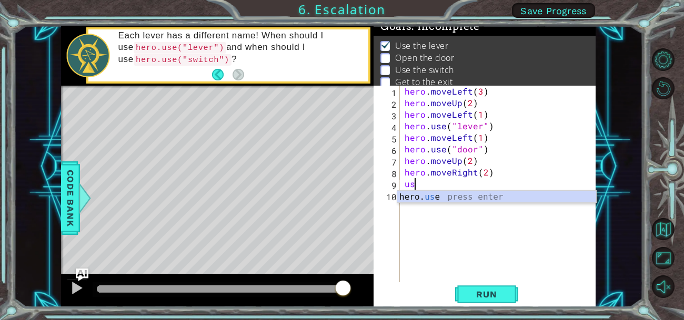
scroll to position [0, 0]
click at [444, 198] on div "hero. use press enter" at bounding box center [496, 210] width 199 height 38
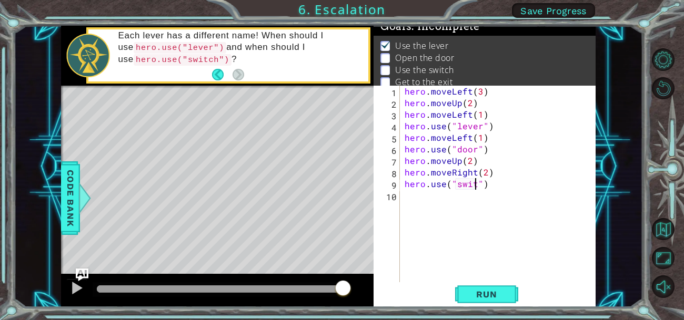
scroll to position [0, 5]
type textarea "hero.use("switch")"
click at [426, 198] on div "hero . moveLeft ( 3 ) hero . moveUp ( 2 ) hero . moveLeft ( 1 ) hero . use ( "l…" at bounding box center [500, 196] width 196 height 220
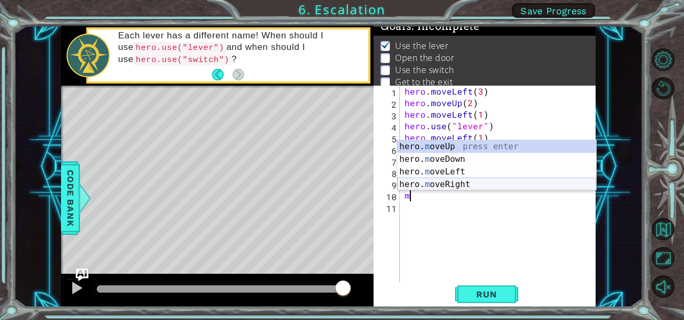
click at [436, 184] on div "hero. m oveUp press enter hero. m oveDown press enter hero. m oveLeft press ent…" at bounding box center [496, 178] width 199 height 76
type textarea "hero.moveRight(1)"
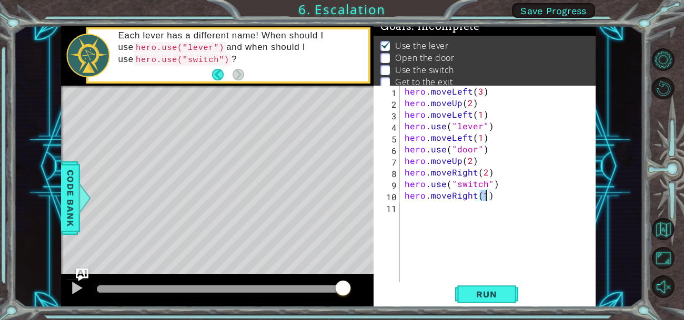
click at [415, 211] on div "hero . moveLeft ( 3 ) hero . moveUp ( 2 ) hero . moveLeft ( 1 ) hero . use ( "l…" at bounding box center [500, 196] width 196 height 220
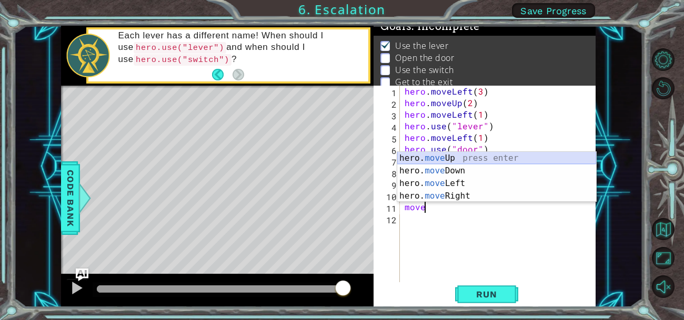
click at [471, 158] on div "hero. move Up press enter hero. move Down press enter hero. move Left press ent…" at bounding box center [496, 190] width 199 height 76
type textarea "hero.moveUp(1)"
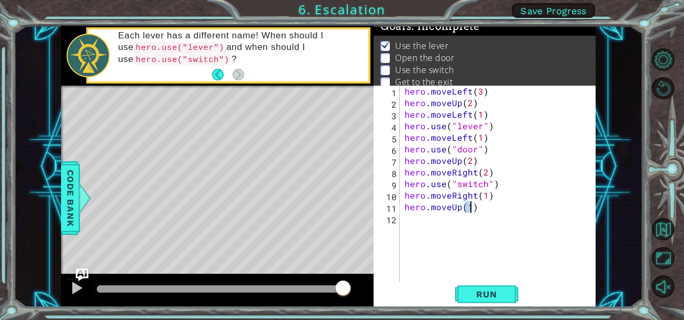
click at [436, 221] on div "hero . moveLeft ( 3 ) hero . moveUp ( 2 ) hero . moveLeft ( 1 ) hero . use ( "l…" at bounding box center [500, 196] width 196 height 220
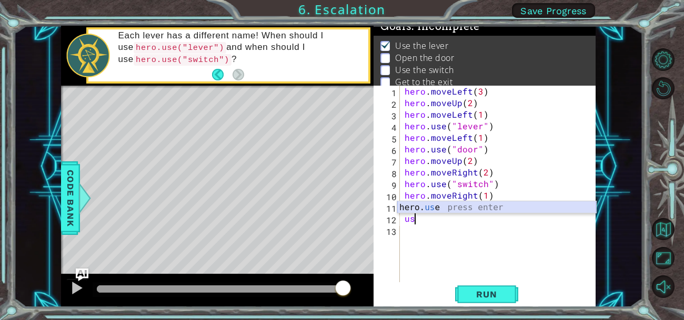
click at [475, 206] on div "hero. us e press enter" at bounding box center [496, 220] width 199 height 38
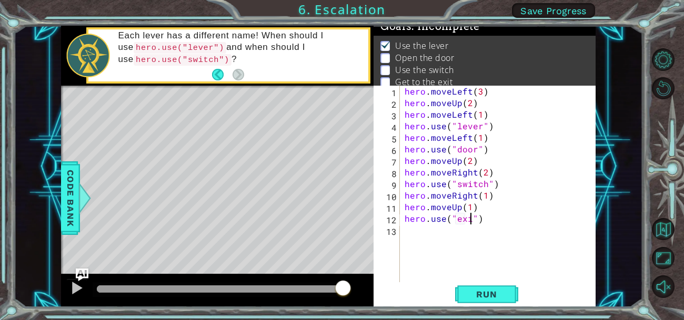
scroll to position [0, 4]
type textarea "hero.use("exit")"
click at [480, 300] on button "Run" at bounding box center [486, 294] width 63 height 22
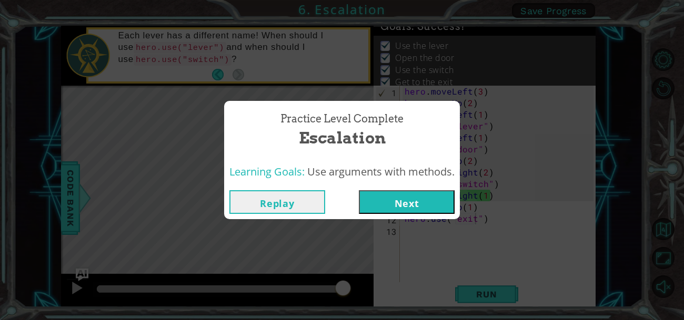
click at [408, 207] on button "Next" at bounding box center [407, 202] width 96 height 24
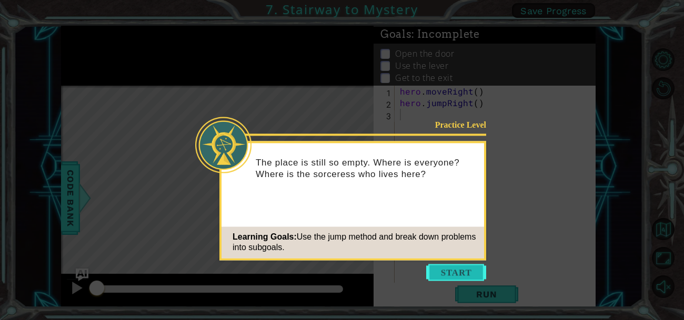
click at [450, 268] on button "Start" at bounding box center [456, 272] width 60 height 17
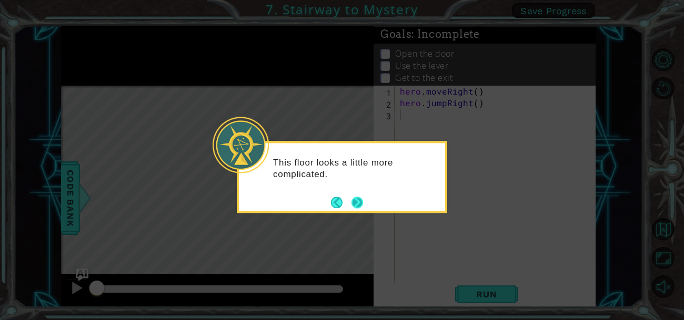
click at [357, 204] on button "Next" at bounding box center [357, 203] width 12 height 12
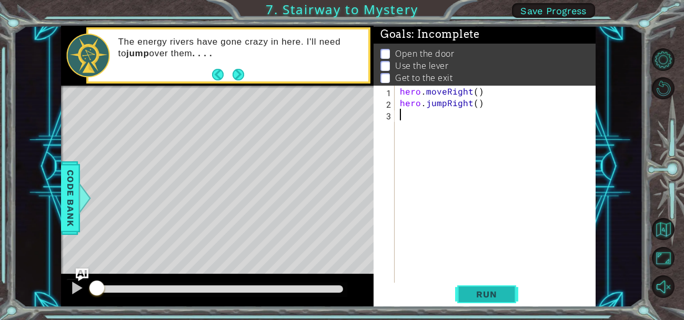
click at [478, 293] on span "Run" at bounding box center [486, 294] width 42 height 11
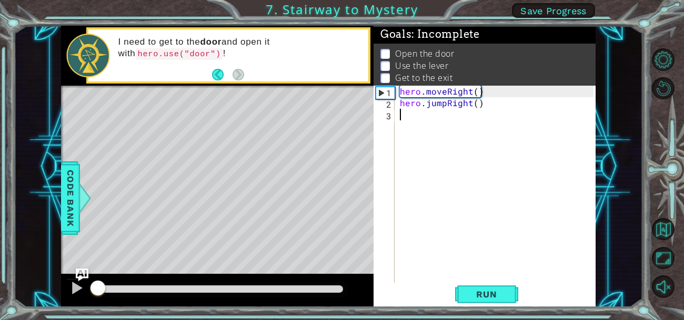
drag, startPoint x: 289, startPoint y: 282, endPoint x: 0, endPoint y: 280, distance: 289.2
click at [0, 280] on div "1 ההההההההההההההההההההההההההההההההההההההההההההההההההההההההההההההההההההההההההההה…" at bounding box center [342, 160] width 684 height 320
drag, startPoint x: 109, startPoint y: 290, endPoint x: 75, endPoint y: 286, distance: 33.9
click at [75, 286] on div at bounding box center [217, 291] width 312 height 34
click at [75, 286] on div at bounding box center [77, 288] width 14 height 14
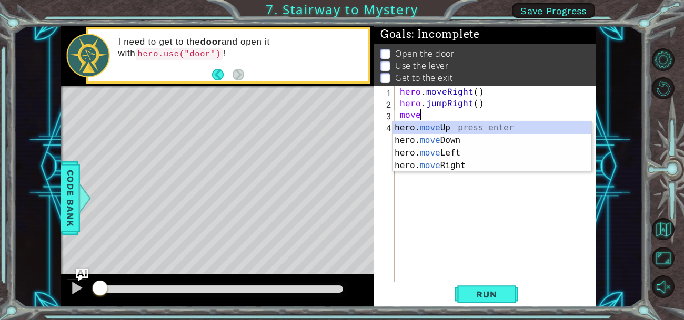
scroll to position [0, 1]
click at [462, 126] on div "hero. move Up press enter hero. move Down press enter hero. move Left press ent…" at bounding box center [491, 159] width 199 height 76
type textarea "hero.moveUp(1)"
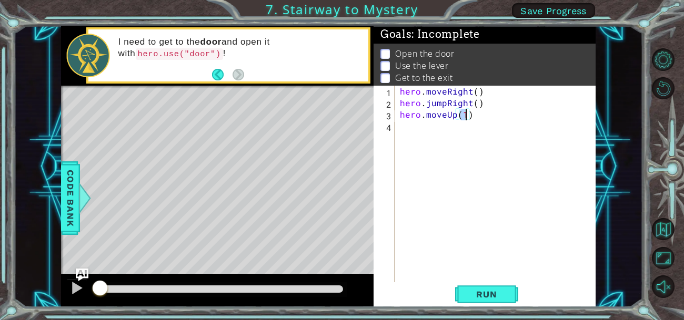
click at [422, 130] on div "hero . moveRight ( ) hero . jumpRight ( ) hero . moveUp ( 1 )" at bounding box center [498, 196] width 201 height 220
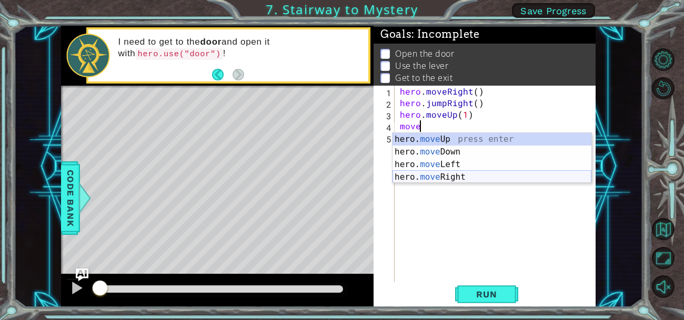
click at [443, 176] on div "hero. move Up press enter hero. move Down press enter hero. move Left press ent…" at bounding box center [491, 171] width 199 height 76
type textarea "hero.moveRight(1)"
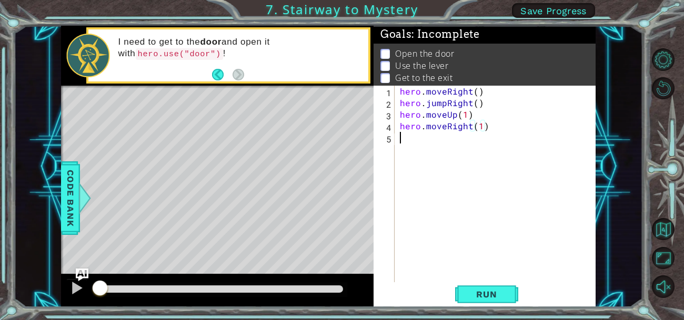
click at [406, 143] on div "hero . moveRight ( ) hero . jumpRight ( ) hero . moveUp ( 1 ) hero . moveRight …" at bounding box center [498, 196] width 201 height 220
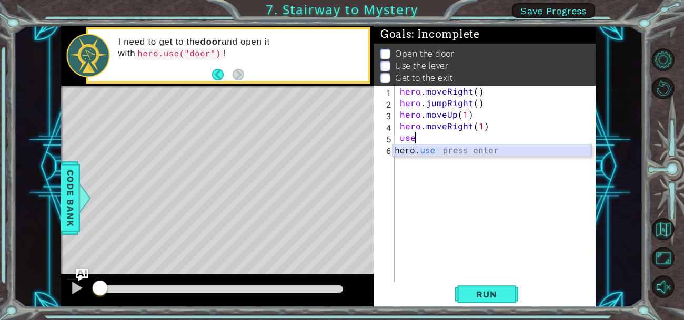
click at [441, 151] on div "hero. use press enter" at bounding box center [491, 164] width 199 height 38
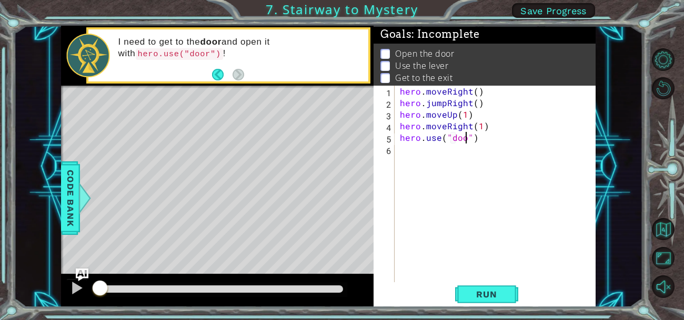
type textarea "hero.use("door")"
click at [436, 149] on div "hero . moveRight ( ) hero . jumpRight ( ) hero . moveUp ( 1 ) hero . moveRight …" at bounding box center [498, 196] width 201 height 220
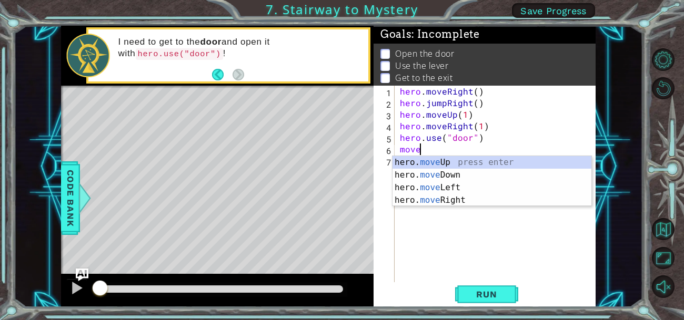
scroll to position [0, 1]
click at [443, 164] on div "hero. move Up press enter hero. move Down press enter hero. move Left press ent…" at bounding box center [491, 194] width 199 height 76
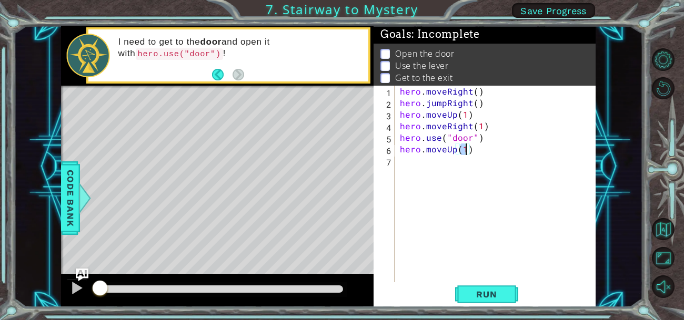
type textarea "hero.moveUp(2)"
click at [404, 165] on div "hero . moveRight ( ) hero . jumpRight ( ) hero . moveUp ( 1 ) hero . moveRight …" at bounding box center [498, 196] width 201 height 220
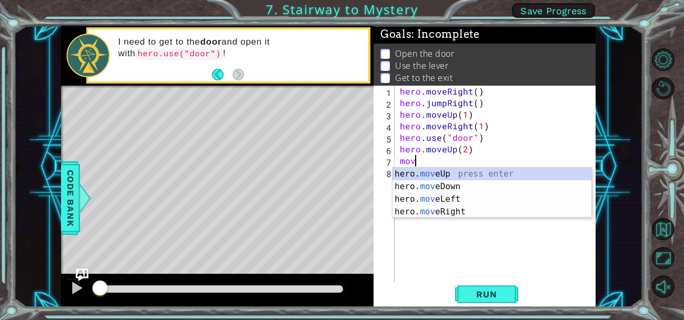
scroll to position [0, 1]
click at [428, 197] on div "hero. move Up press enter hero. move Down press enter hero. move Left press ent…" at bounding box center [491, 206] width 199 height 76
type textarea "hero.moveLeft(1)"
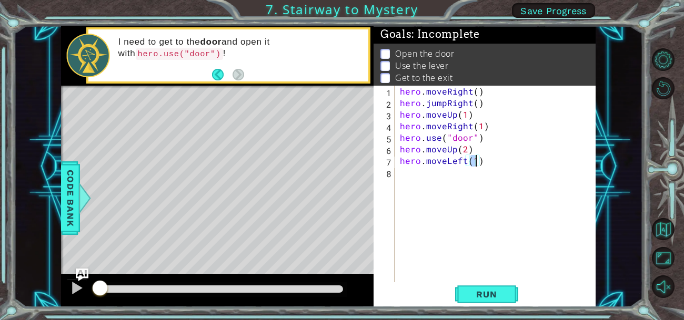
click at [411, 175] on div "hero . moveRight ( ) hero . jumpRight ( ) hero . moveUp ( 1 ) hero . moveRight …" at bounding box center [498, 196] width 201 height 220
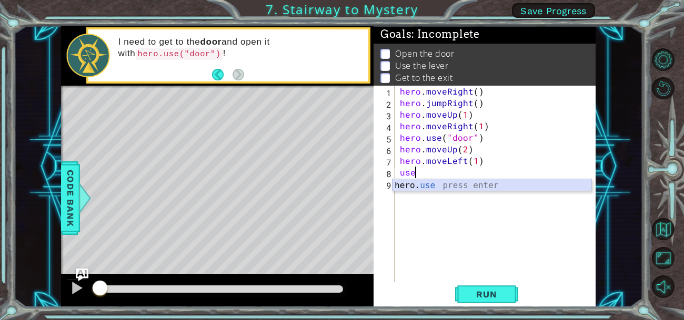
click at [423, 182] on div "hero. use press enter" at bounding box center [491, 198] width 199 height 38
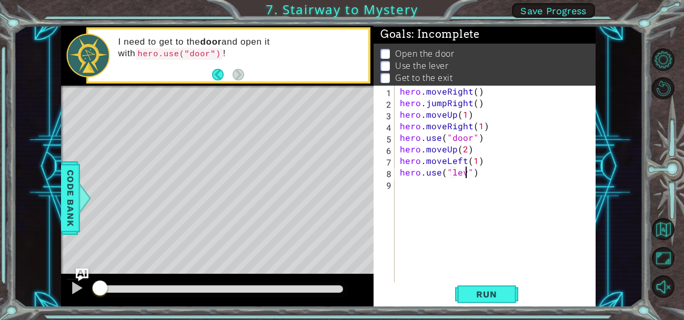
scroll to position [0, 4]
type textarea "hero.use("lever")"
click at [422, 181] on div "hero . moveRight ( ) hero . jumpRight ( ) hero . moveUp ( 1 ) hero . moveRight …" at bounding box center [498, 196] width 201 height 220
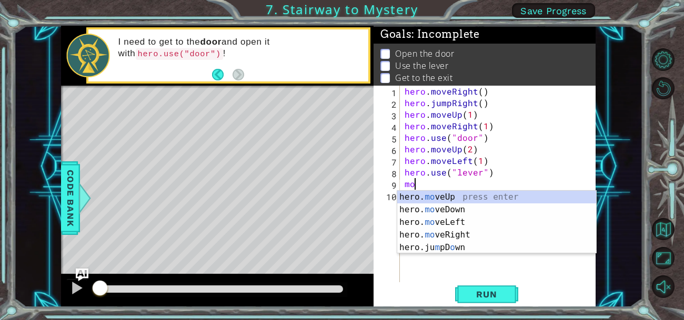
scroll to position [0, 0]
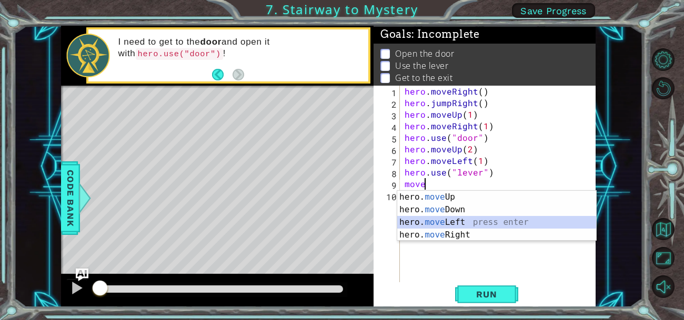
click at [465, 221] on div "hero. move Up press enter hero. move Down press enter hero. move Left press ent…" at bounding box center [496, 229] width 199 height 76
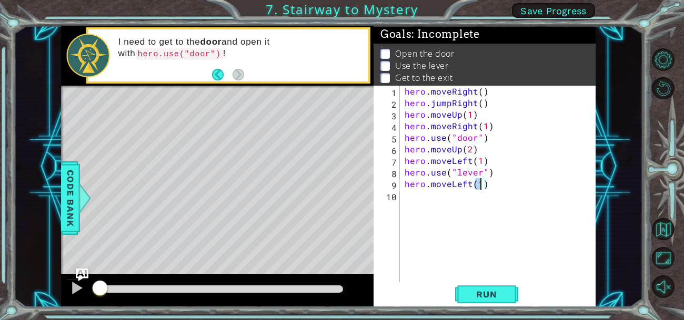
type textarea "hero.moveLeft(2)"
click at [416, 194] on div "hero . moveRight ( ) hero . jumpRight ( ) hero . moveUp ( 1 ) hero . moveRight …" at bounding box center [500, 196] width 196 height 220
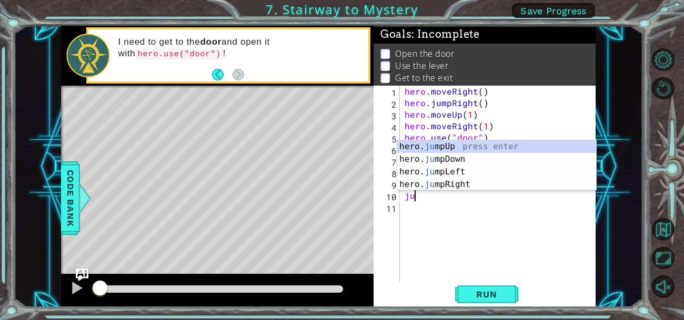
type textarea "jum"
click at [456, 146] on div "hero. jum pUp press enter hero. jum pDown press enter hero. jum pLeft press ent…" at bounding box center [496, 178] width 199 height 76
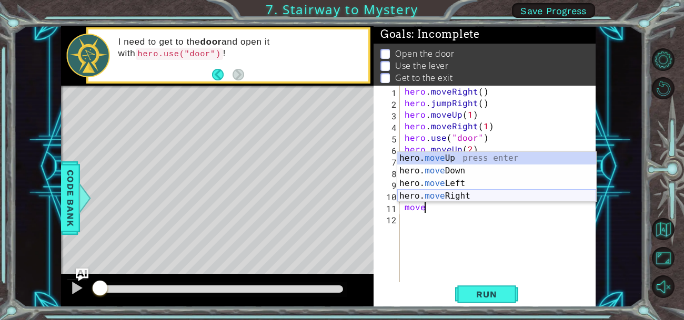
click at [452, 192] on div "hero. move Up press enter hero. move Down press enter hero. move Left press ent…" at bounding box center [496, 190] width 199 height 76
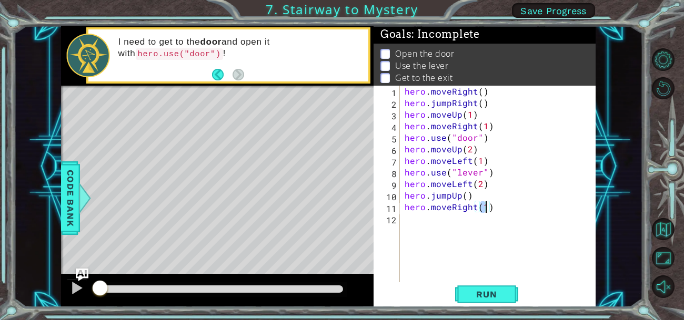
type textarea "hero.moveRight(2)"
click at [444, 222] on div "hero . moveRight ( ) hero . jumpRight ( ) hero . moveUp ( 1 ) hero . moveRight …" at bounding box center [500, 196] width 196 height 220
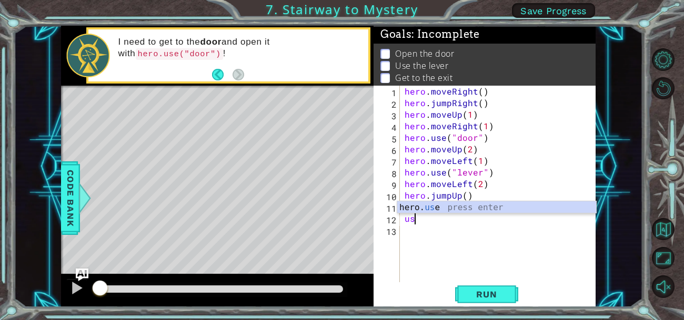
scroll to position [0, 0]
click at [463, 205] on div "hero. use press enter" at bounding box center [496, 220] width 199 height 38
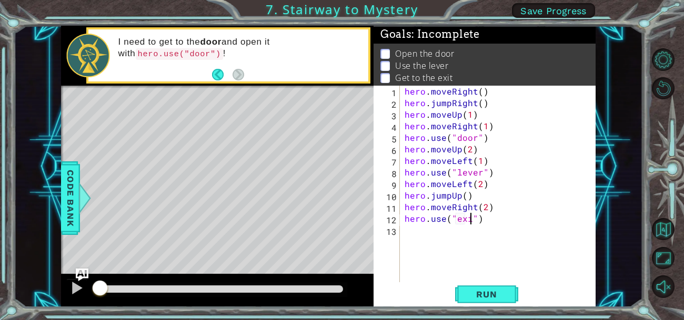
scroll to position [0, 4]
type textarea "hero.use("exit")"
click at [499, 295] on span "Run" at bounding box center [486, 294] width 42 height 11
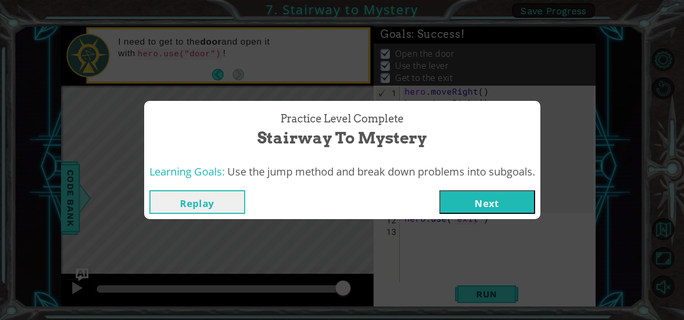
click at [515, 197] on button "Next" at bounding box center [487, 202] width 96 height 24
